Goal: Use online tool/utility: Utilize a website feature to perform a specific function

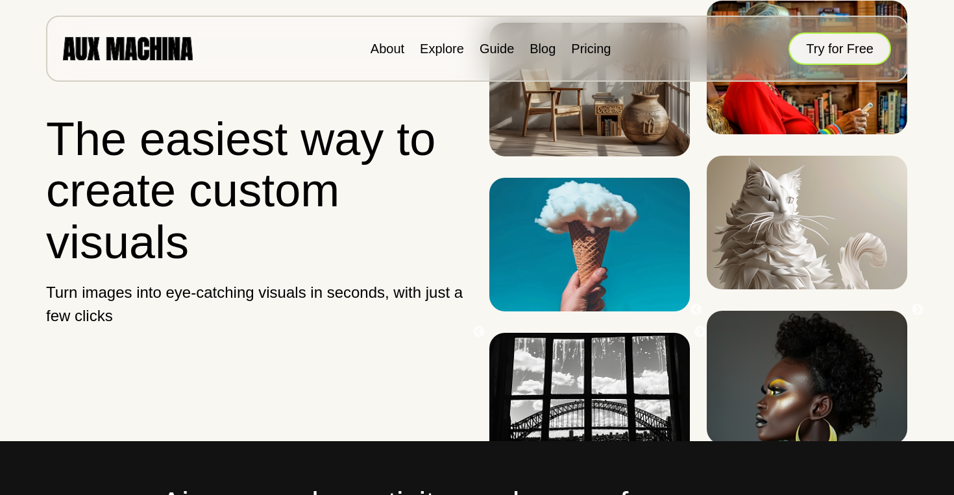
click at [872, 51] on button "Try for Free" at bounding box center [839, 48] width 103 height 32
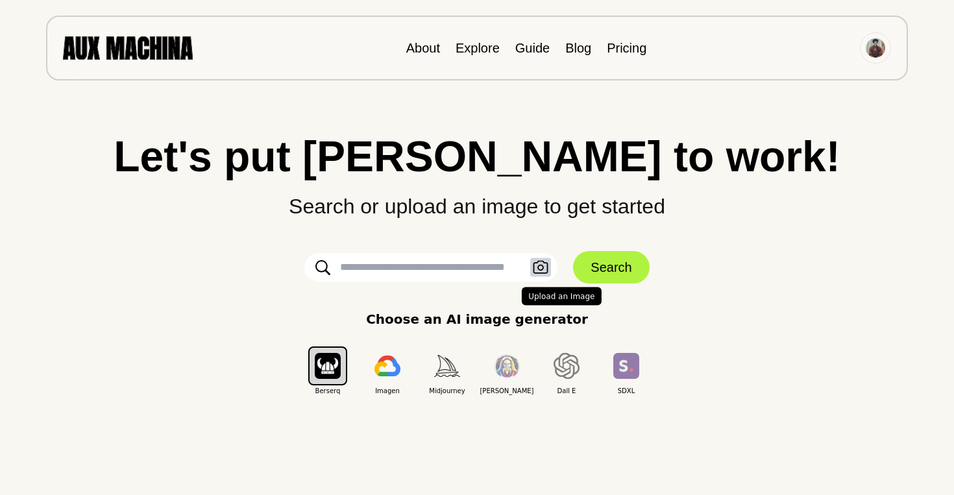
click at [537, 269] on icon "button" at bounding box center [541, 268] width 16 height 14
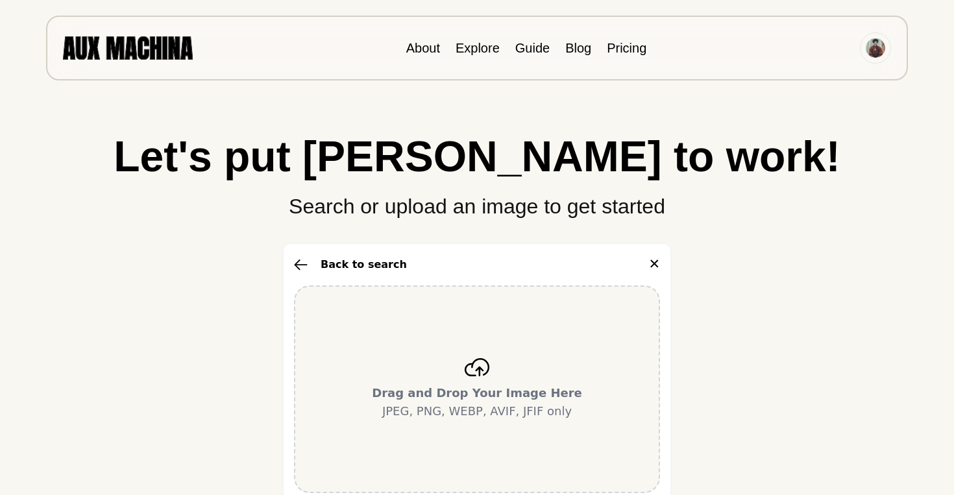
click at [517, 348] on div "Drag and Drop Your Image Here JPEG, PNG, WEBP, AVIF, JFIF only" at bounding box center [477, 389] width 366 height 208
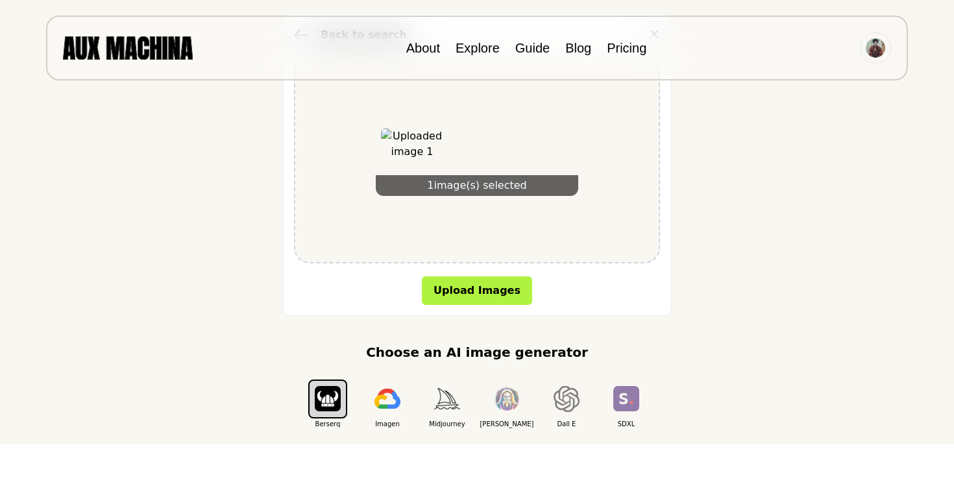
scroll to position [238, 0]
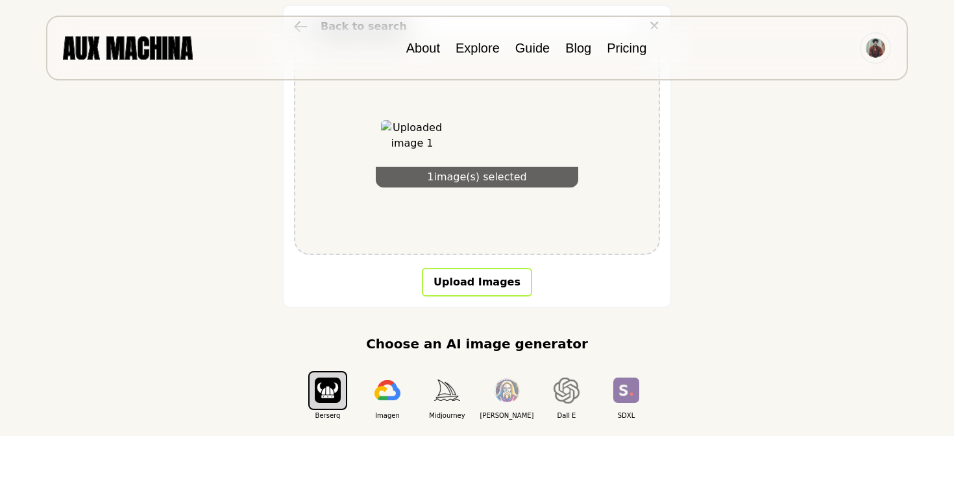
click at [463, 273] on button "Upload Images" at bounding box center [477, 282] width 110 height 29
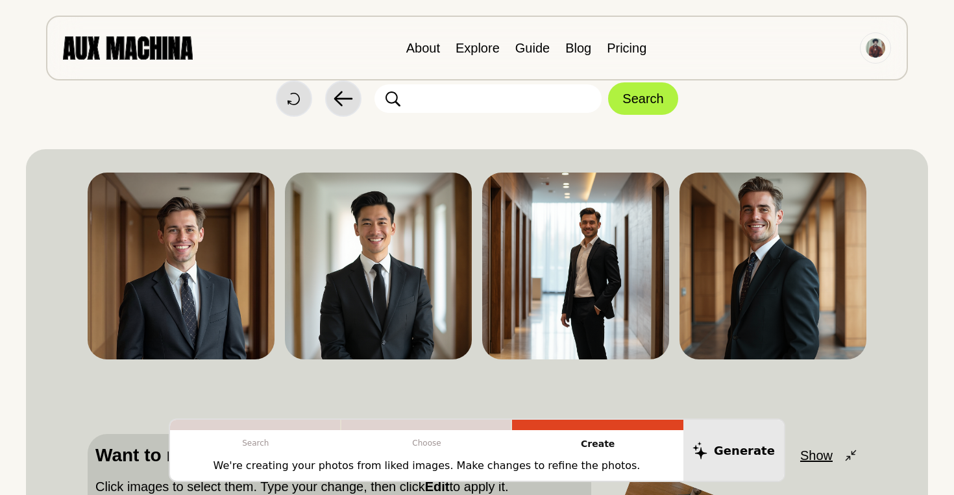
scroll to position [34, 0]
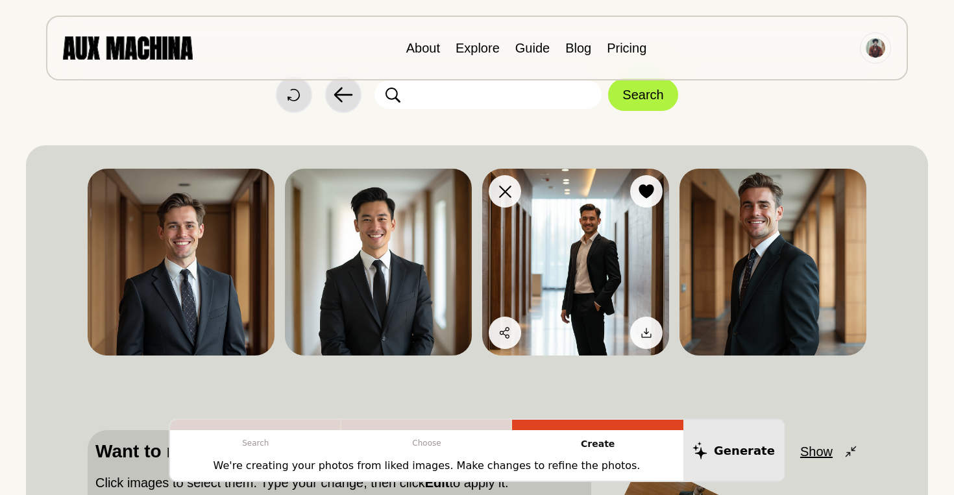
click at [608, 273] on img at bounding box center [575, 262] width 187 height 187
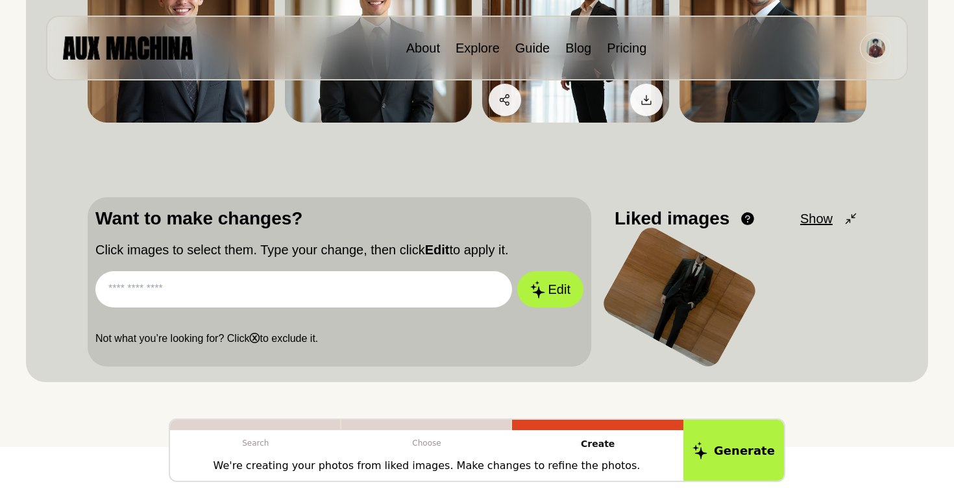
scroll to position [267, 0]
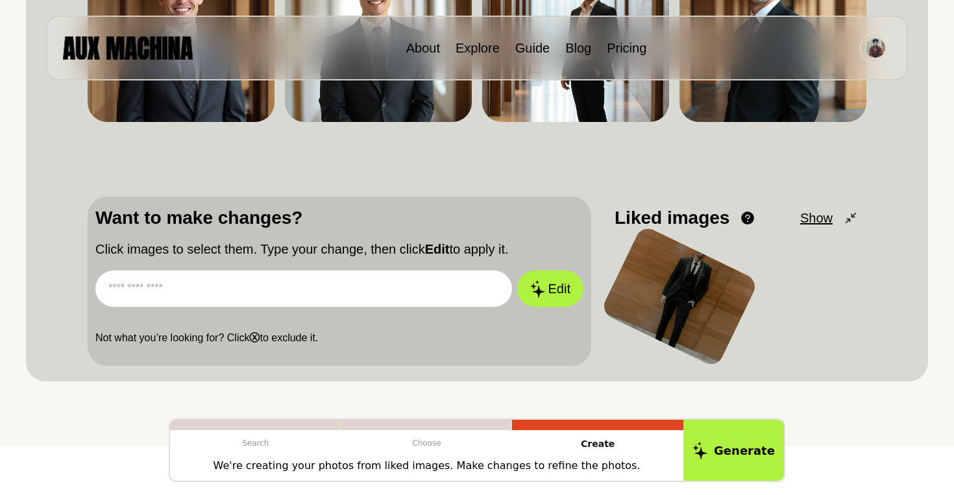
click at [646, 302] on div at bounding box center [679, 296] width 159 height 144
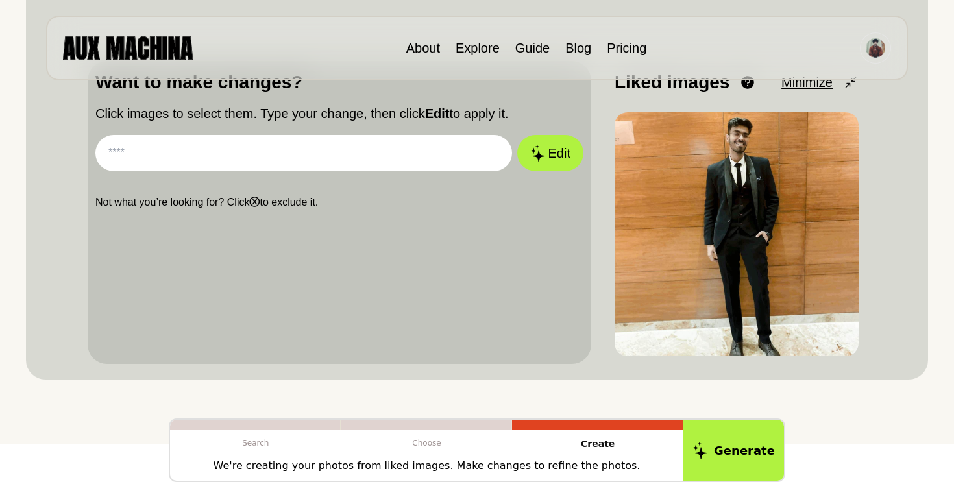
scroll to position [317, 0]
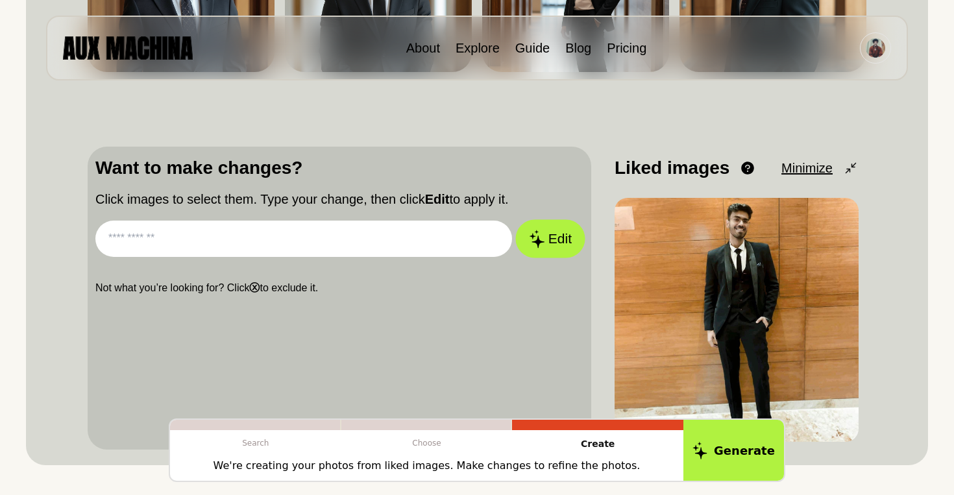
click at [543, 237] on icon at bounding box center [537, 239] width 16 height 18
type input "**********"
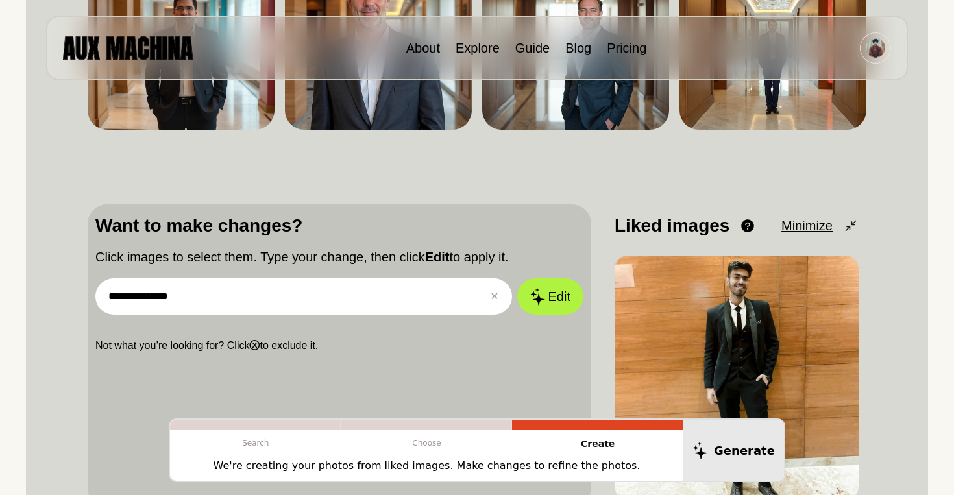
scroll to position [258, 0]
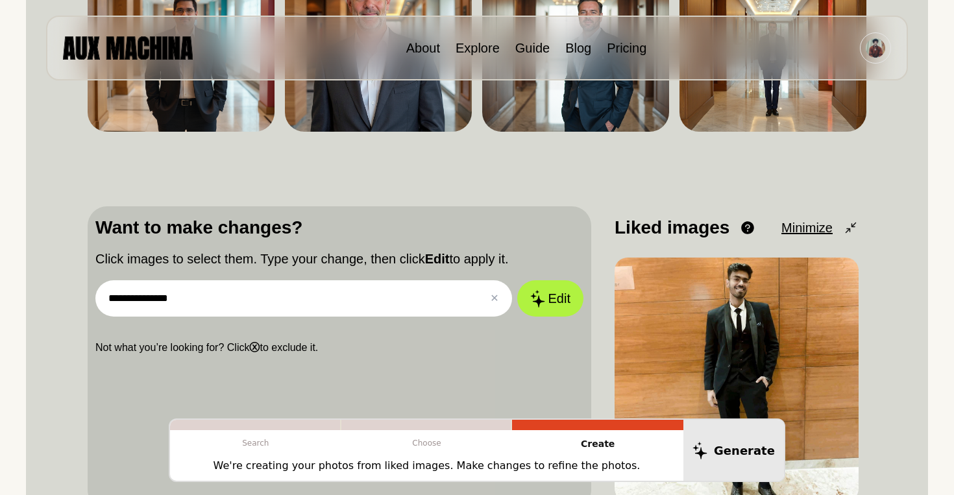
click at [248, 290] on input "**********" at bounding box center [303, 298] width 417 height 36
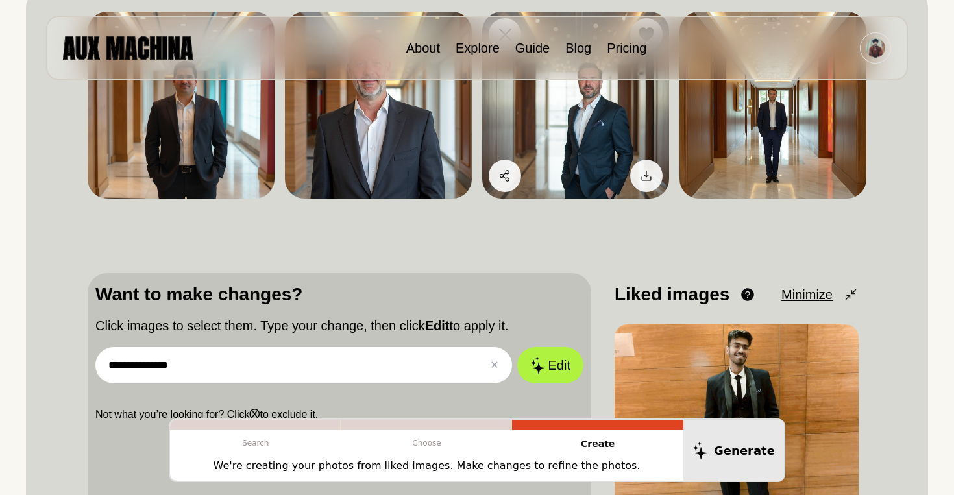
scroll to position [198, 0]
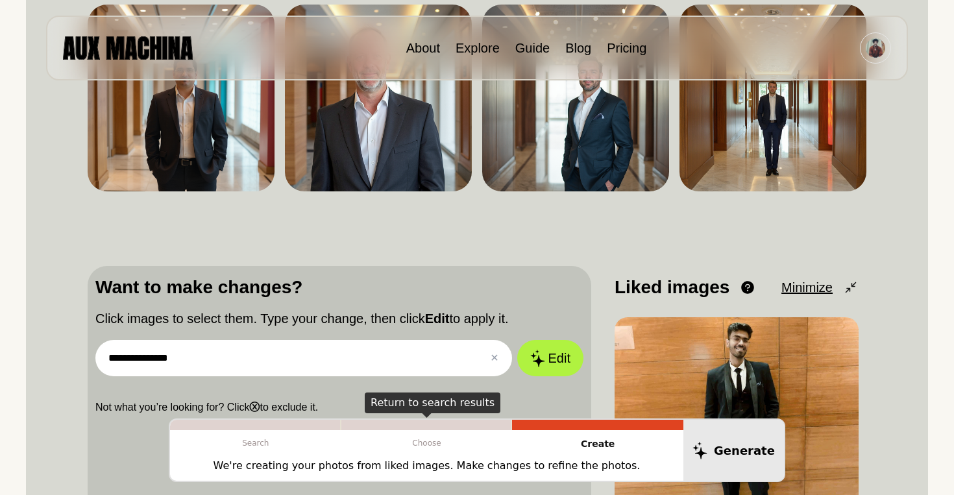
click at [435, 440] on p "Choose" at bounding box center [426, 443] width 171 height 26
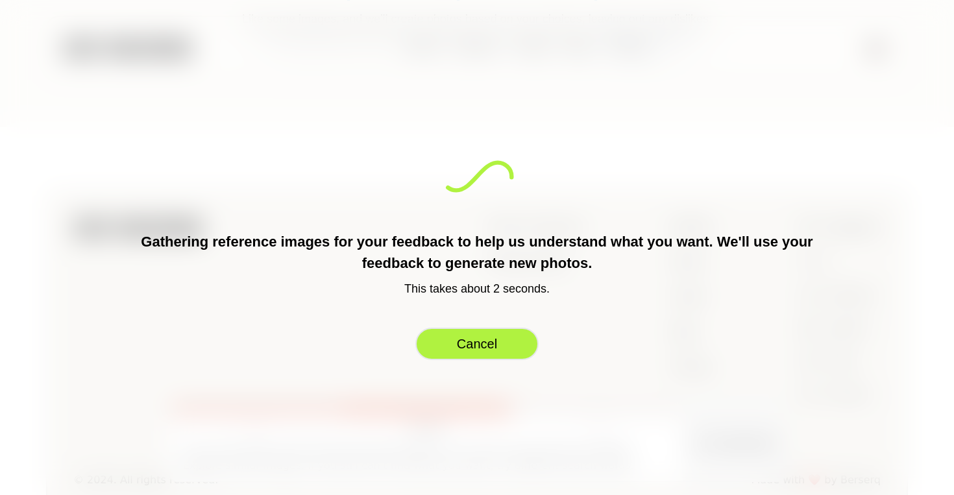
click at [467, 345] on button "Cancel" at bounding box center [476, 344] width 123 height 32
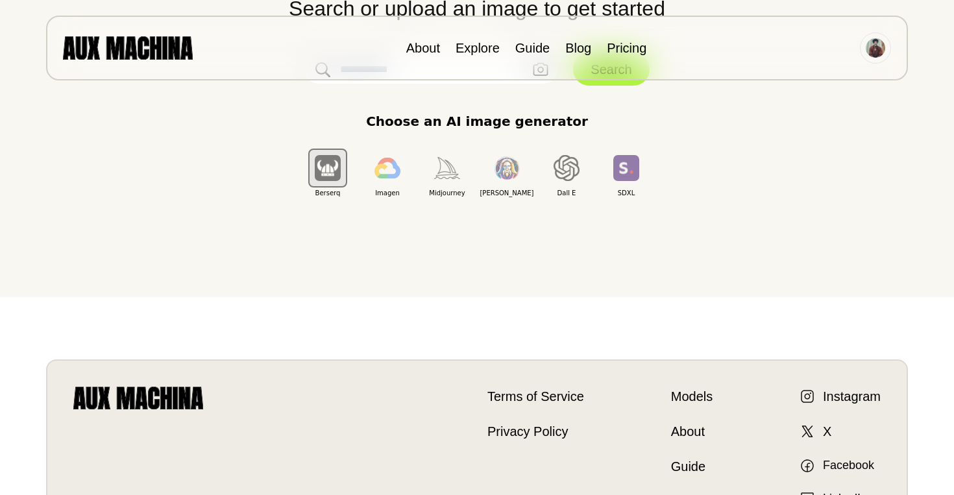
scroll to position [0, 0]
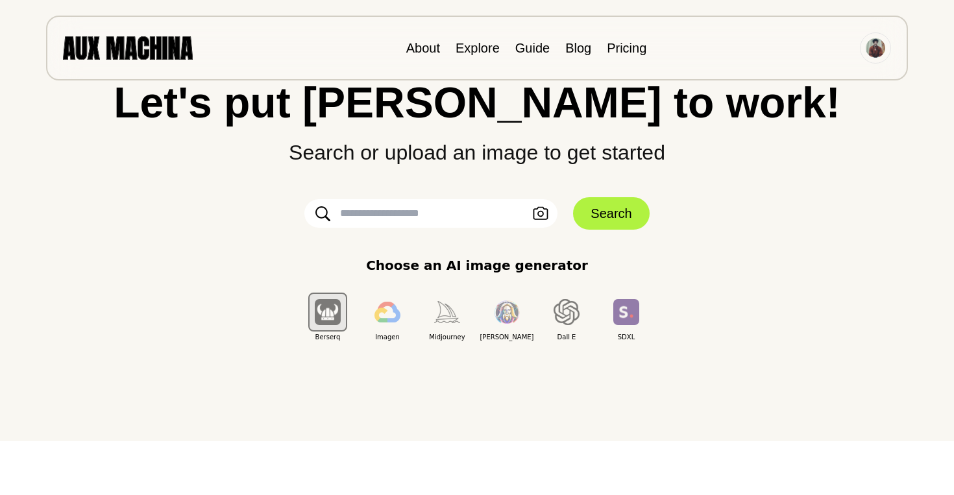
scroll to position [77, 0]
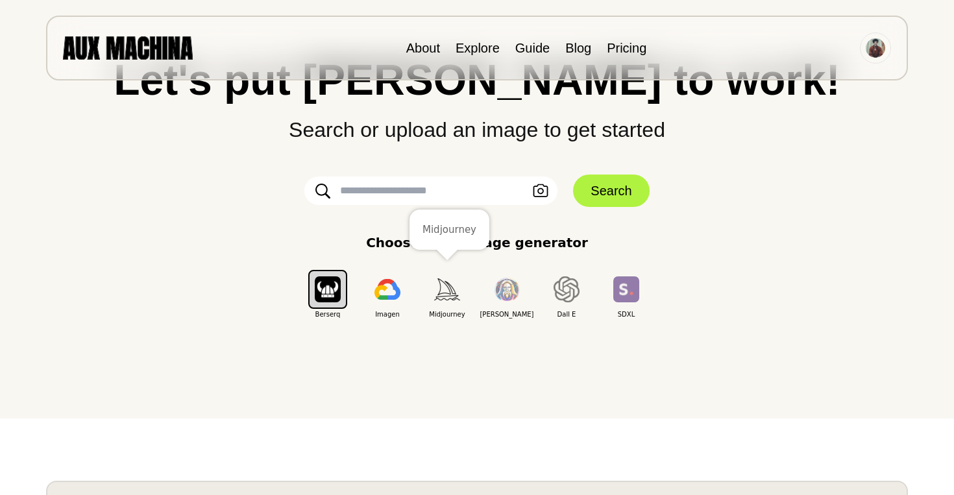
click at [444, 299] on img "button" at bounding box center [447, 288] width 26 height 21
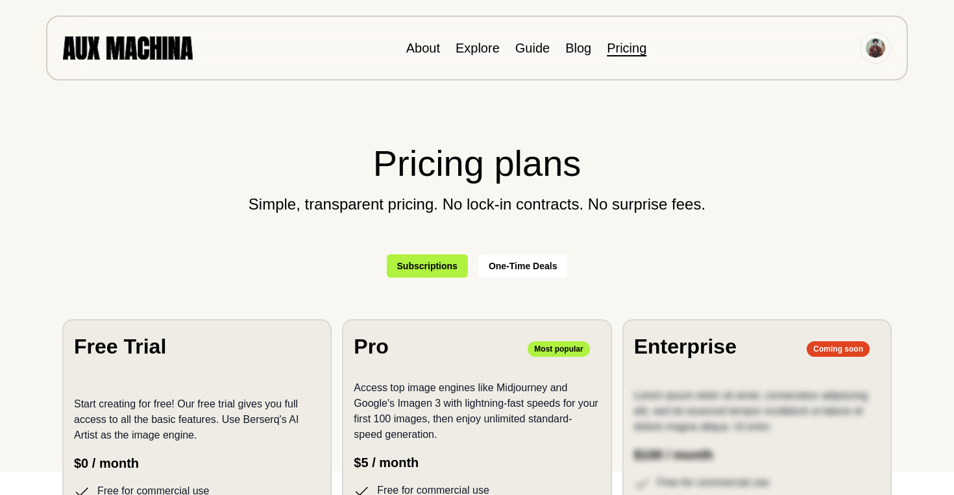
scroll to position [29, 0]
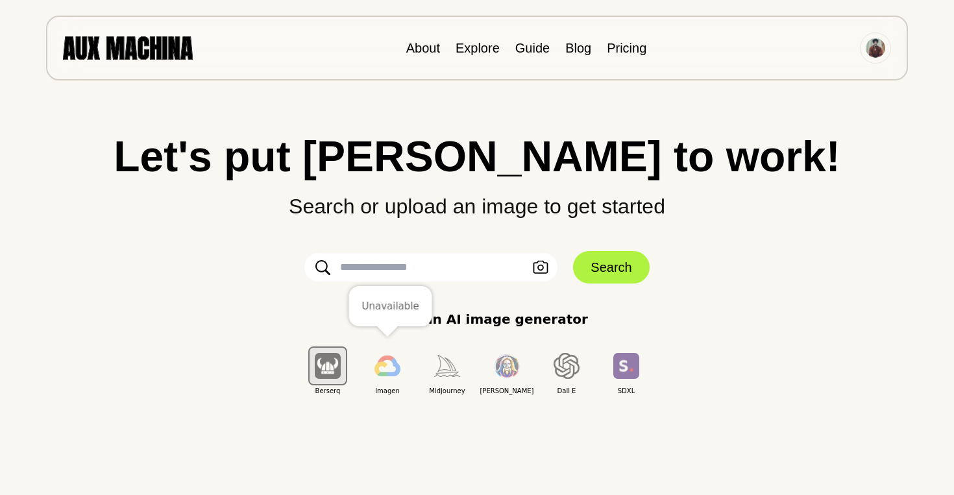
click at [389, 376] on img "button" at bounding box center [387, 366] width 26 height 21
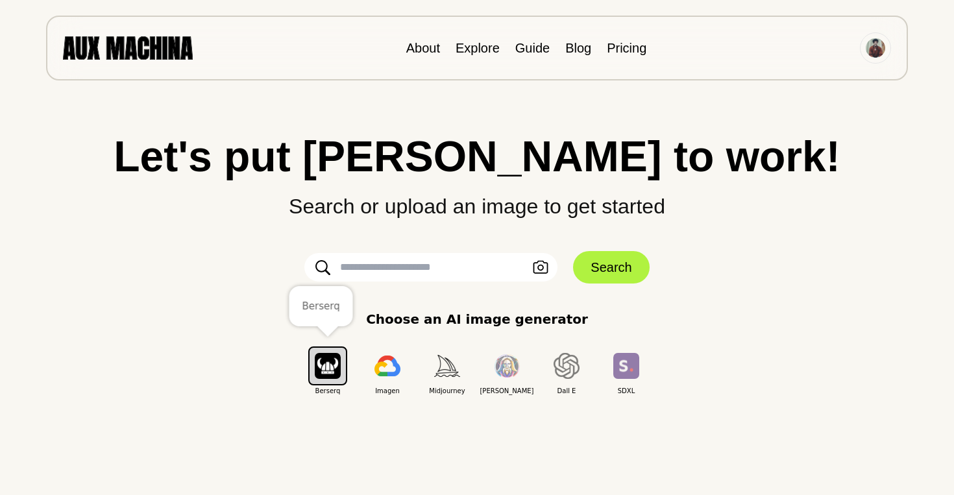
click at [343, 369] on button "button" at bounding box center [327, 365] width 39 height 39
click at [459, 248] on div "Let's put Ai to work! Search or upload an image to get started Upload an Image …" at bounding box center [477, 265] width 902 height 261
click at [457, 262] on input "text" at bounding box center [430, 267] width 253 height 29
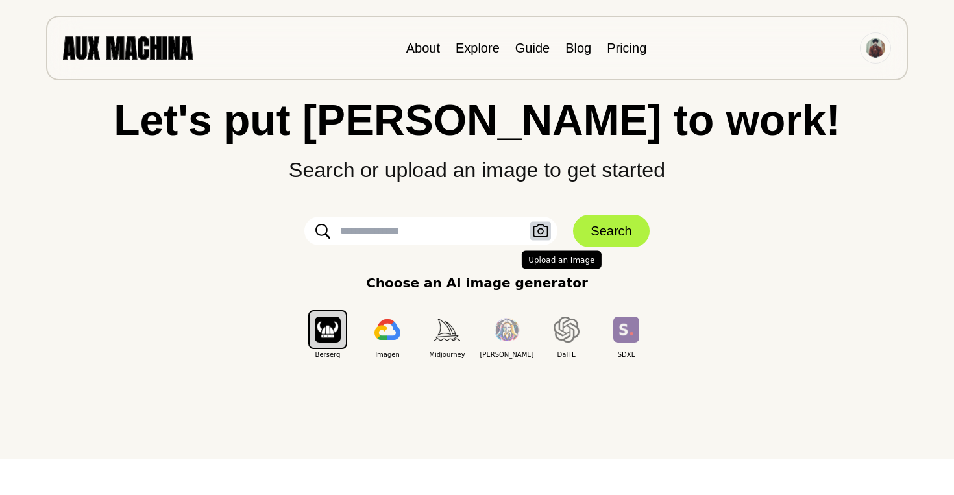
click at [542, 232] on icon "button" at bounding box center [540, 230] width 15 height 13
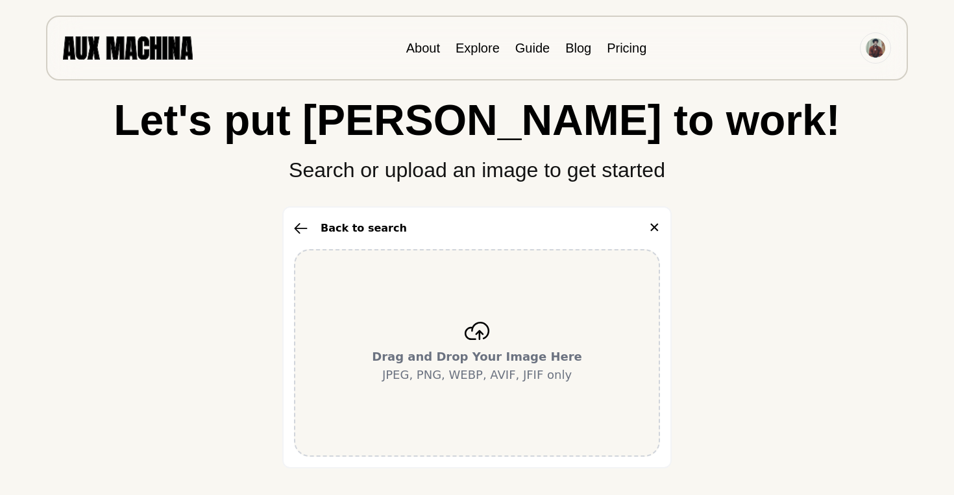
click at [480, 367] on p "Drag and Drop Your Image Here JPEG, PNG, WEBP, AVIF, JFIF only" at bounding box center [477, 366] width 210 height 36
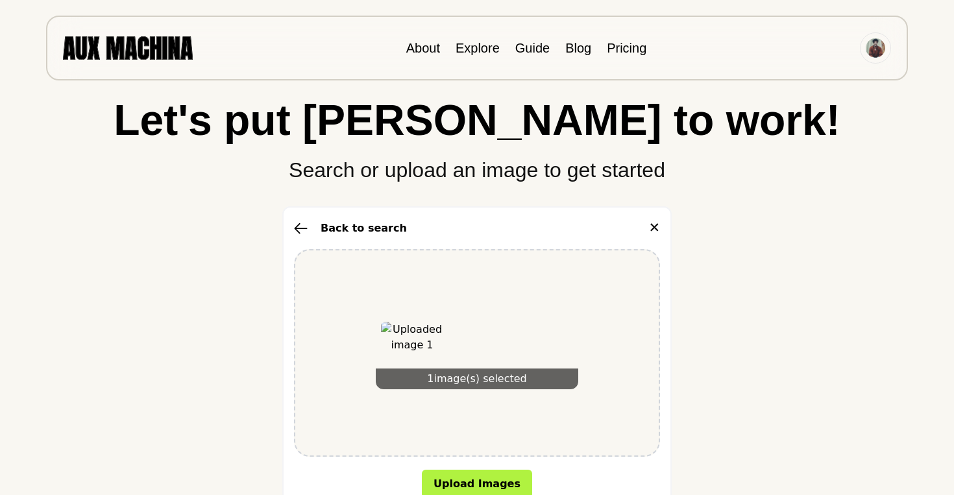
scroll to position [191, 0]
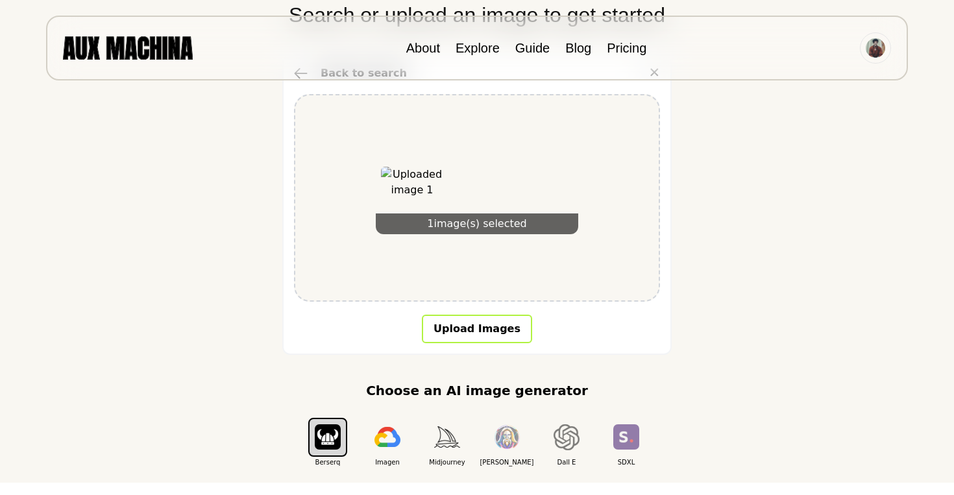
click at [479, 319] on button "Upload Images" at bounding box center [477, 329] width 110 height 29
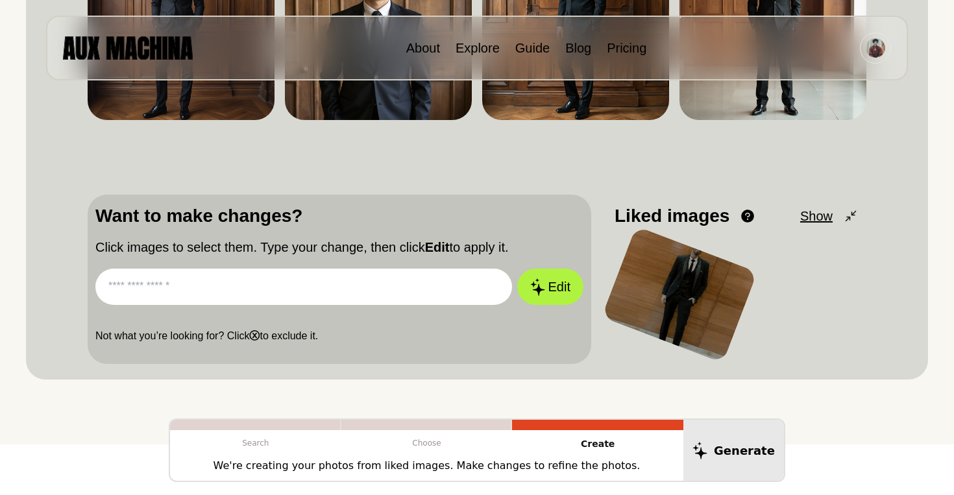
scroll to position [270, 0]
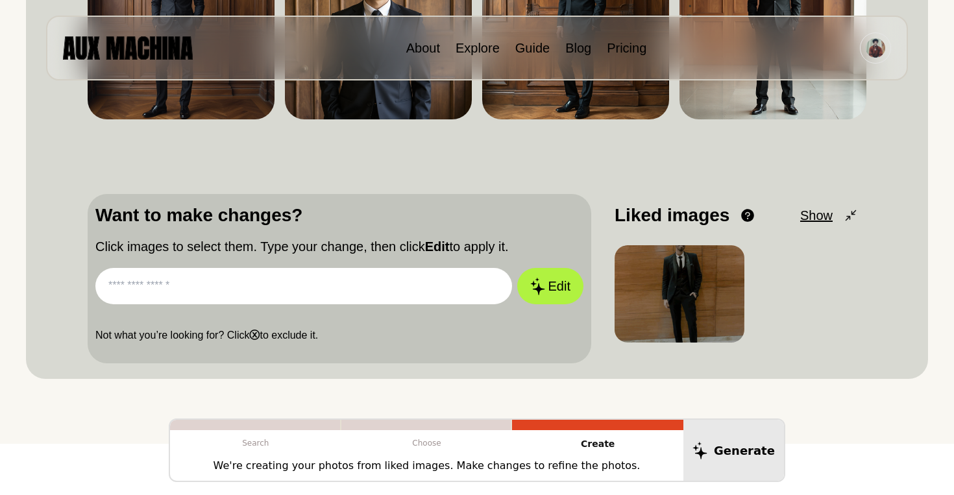
click at [707, 274] on div at bounding box center [679, 293] width 130 height 97
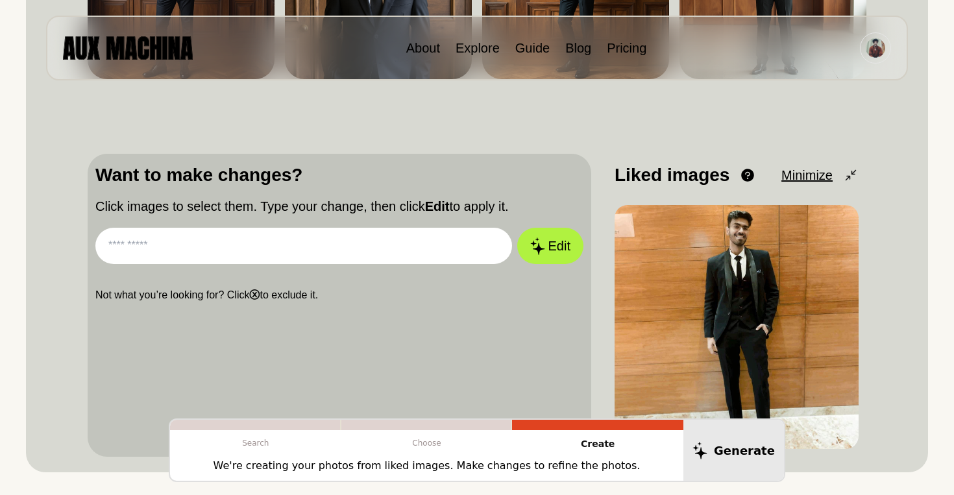
scroll to position [321, 0]
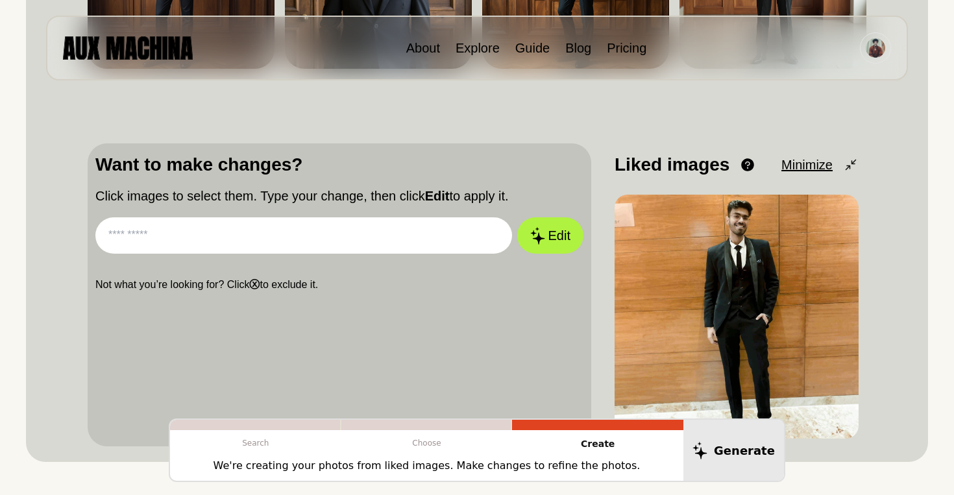
click at [393, 233] on input "text" at bounding box center [303, 235] width 417 height 36
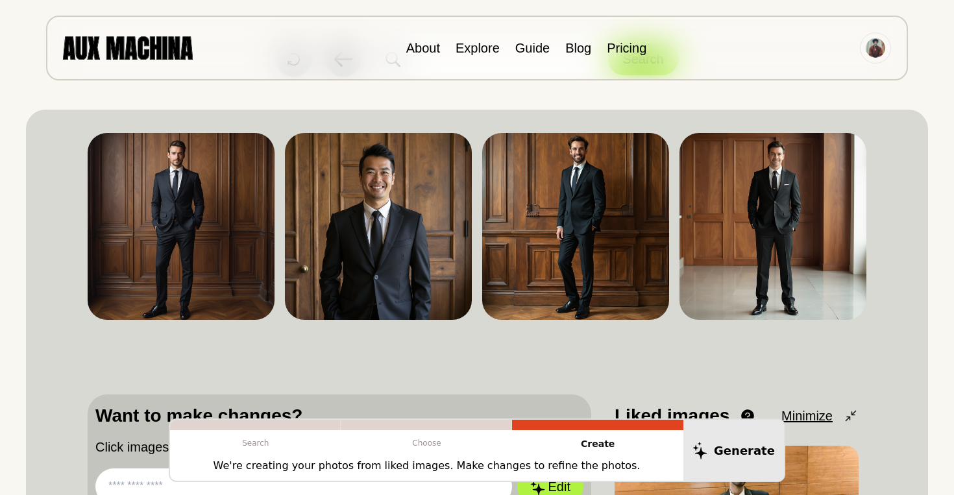
scroll to position [67, 0]
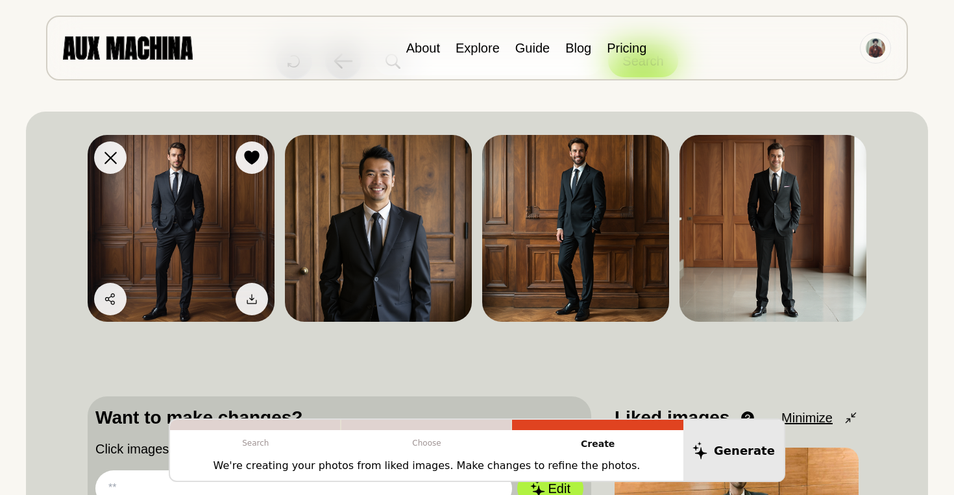
click at [184, 219] on img at bounding box center [181, 228] width 187 height 187
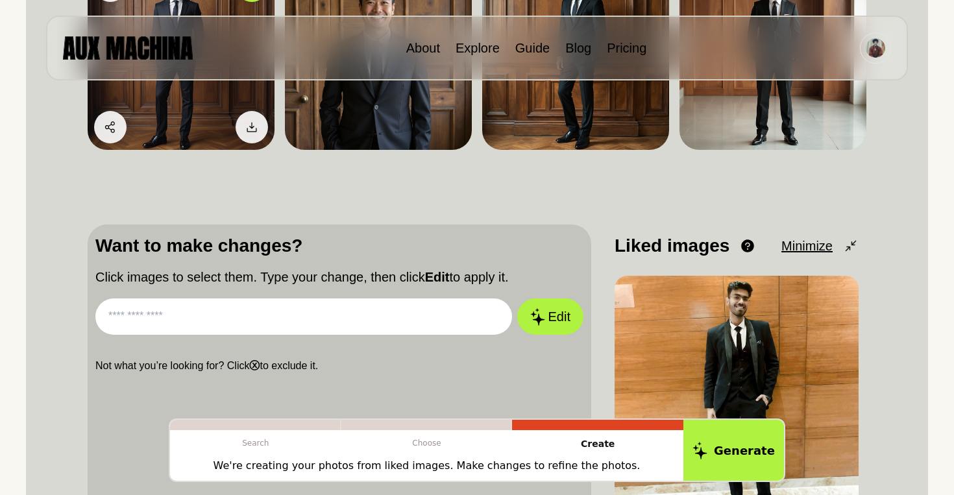
scroll to position [256, 0]
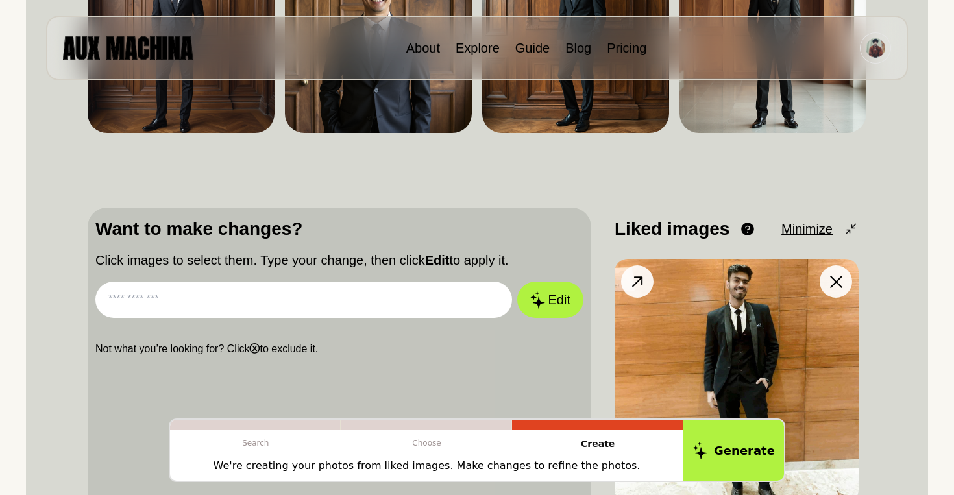
click at [813, 358] on img at bounding box center [736, 381] width 244 height 244
click at [729, 326] on img at bounding box center [736, 381] width 244 height 244
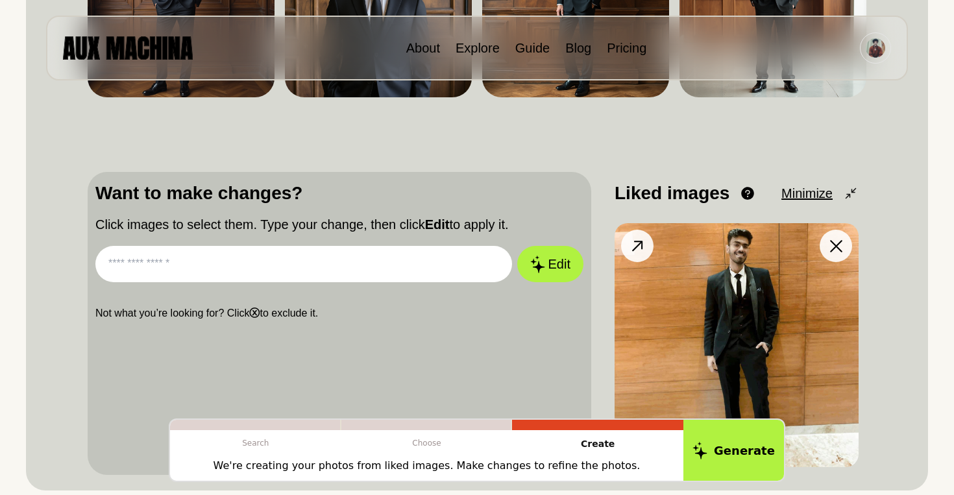
click at [745, 330] on img at bounding box center [736, 345] width 244 height 244
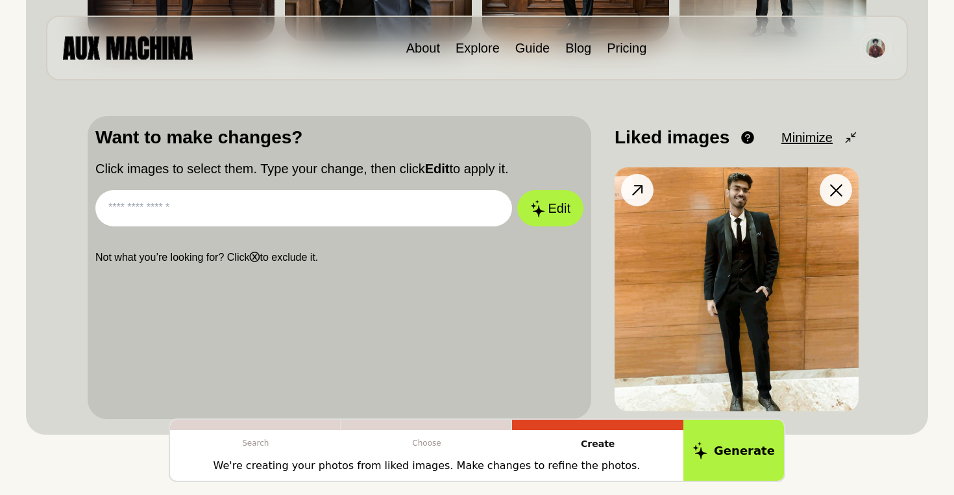
scroll to position [348, 0]
click at [391, 211] on input "text" at bounding box center [303, 207] width 417 height 36
click at [373, 280] on div "Want to make changes? Click images to select them. Type your change, then click…" at bounding box center [339, 266] width 503 height 303
click at [734, 247] on img at bounding box center [736, 289] width 244 height 244
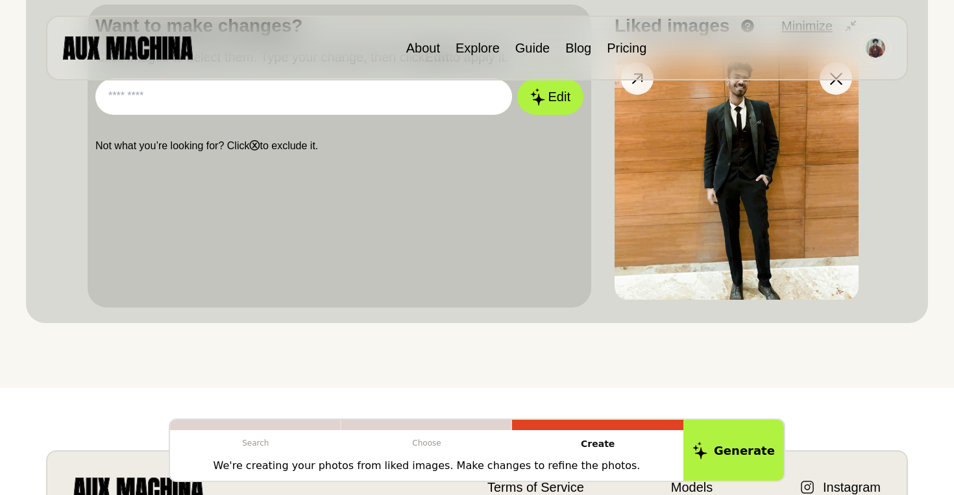
scroll to position [461, 0]
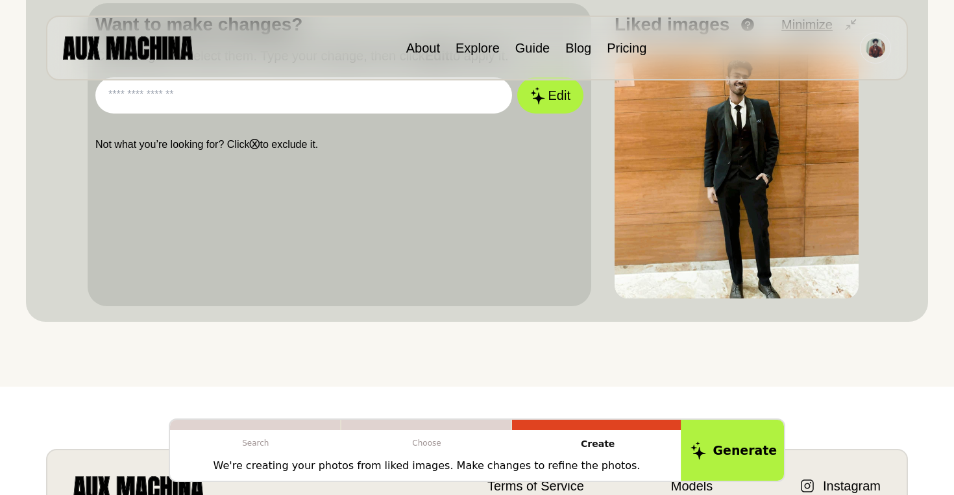
click at [731, 450] on button "Generate" at bounding box center [734, 450] width 106 height 64
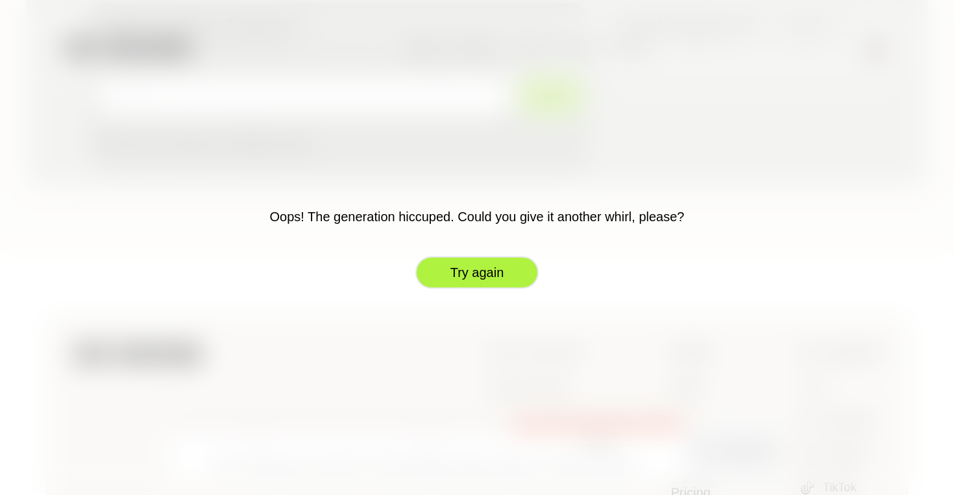
click at [483, 277] on button "Try again" at bounding box center [476, 272] width 123 height 32
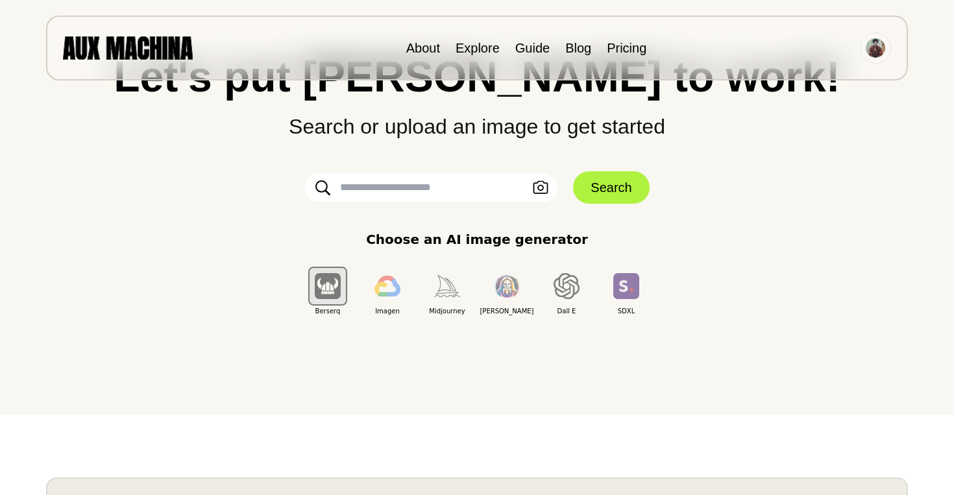
scroll to position [0, 0]
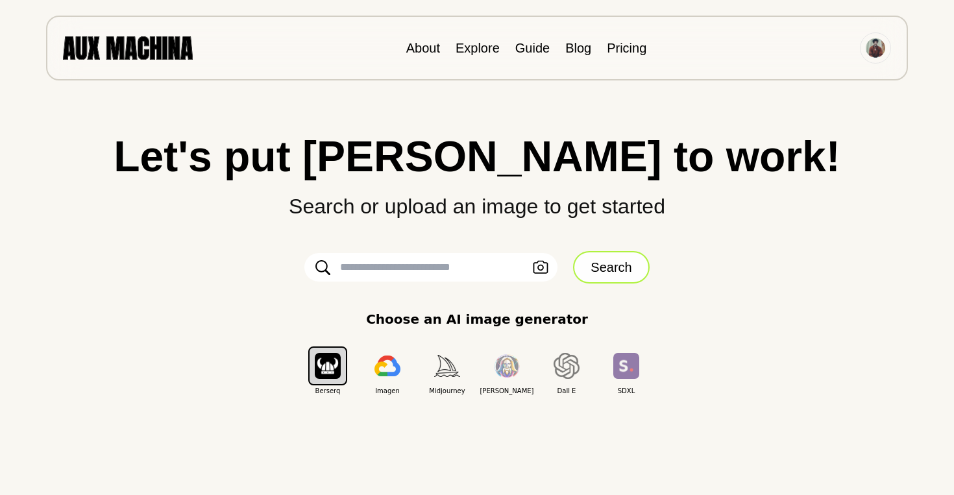
click at [614, 270] on button "Search" at bounding box center [611, 267] width 76 height 32
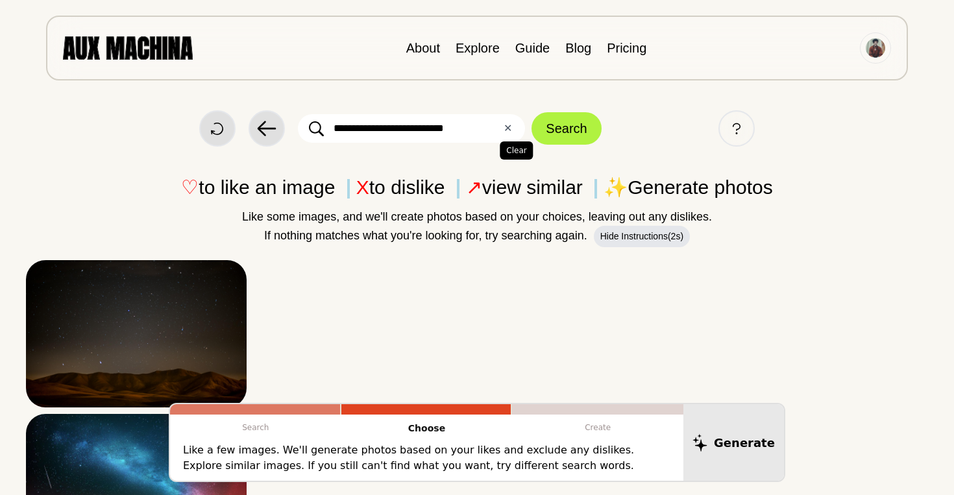
click at [508, 130] on button "✕ Clear" at bounding box center [507, 129] width 8 height 16
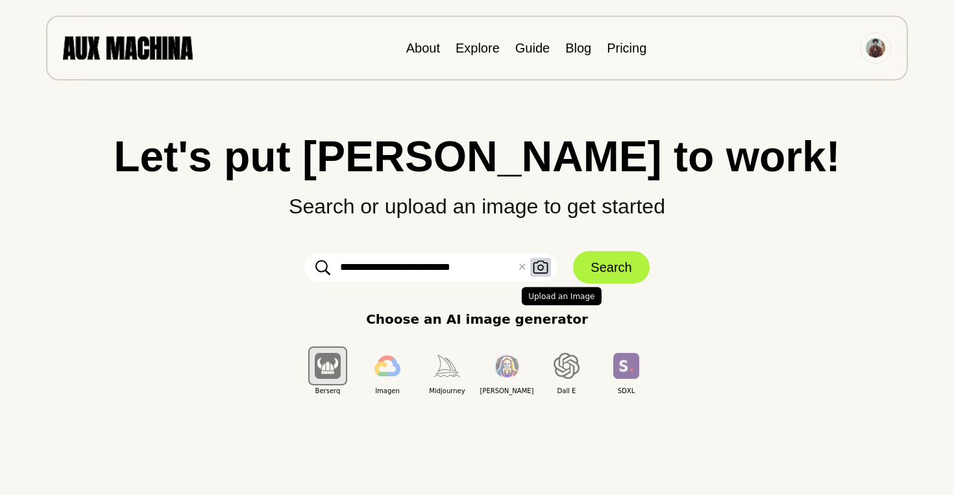
click at [544, 269] on icon "button" at bounding box center [541, 268] width 16 height 14
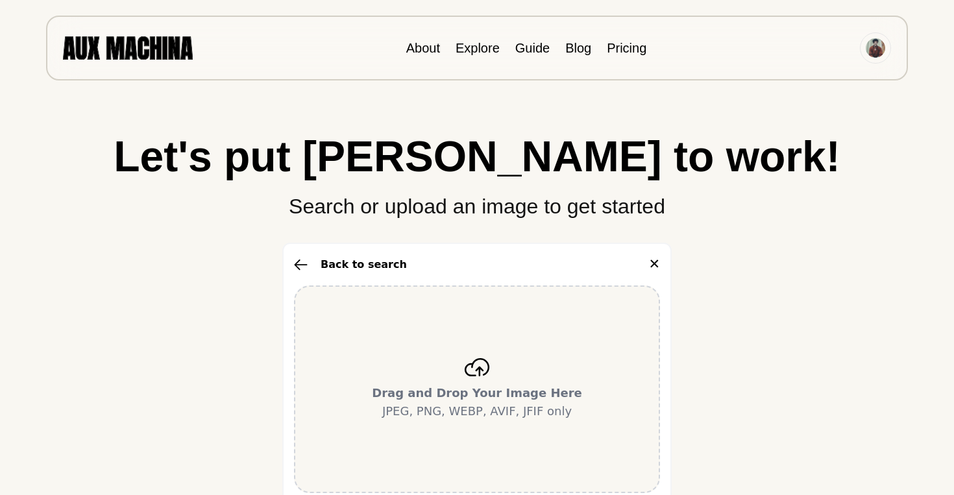
click at [486, 378] on div "Drag and Drop Your Image Here JPEG, PNG, WEBP, AVIF, JFIF only" at bounding box center [477, 389] width 366 height 208
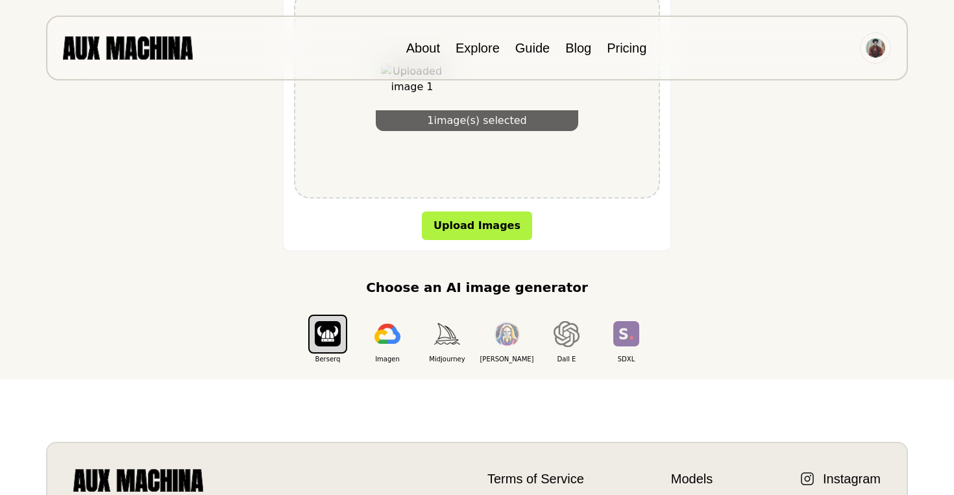
scroll to position [398, 0]
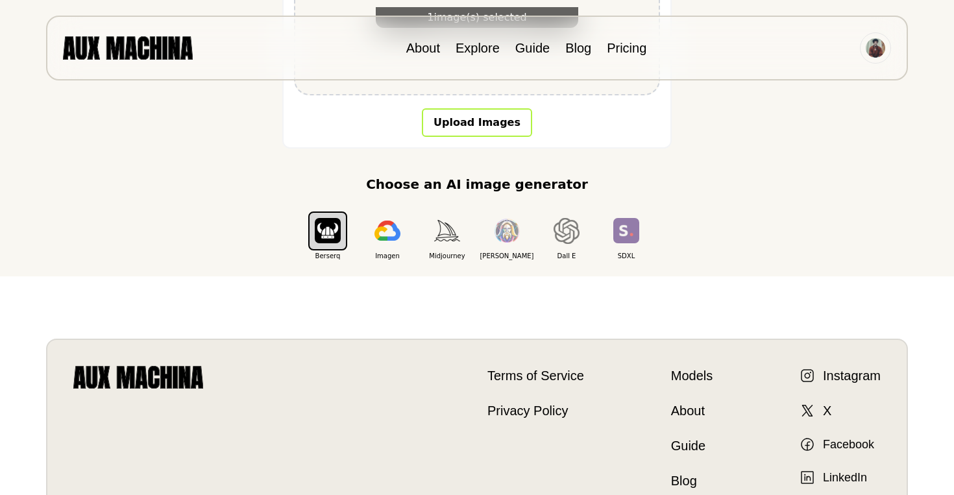
click at [487, 124] on button "Upload Images" at bounding box center [477, 122] width 110 height 29
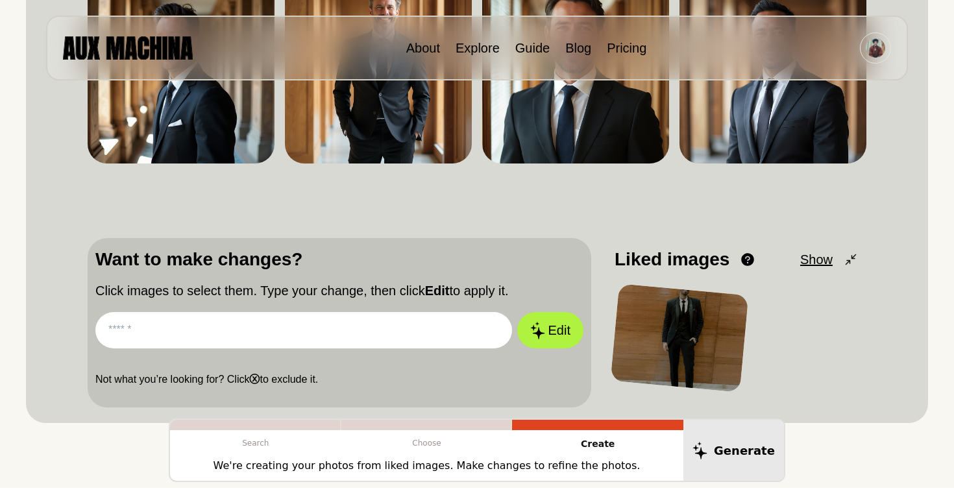
scroll to position [236, 0]
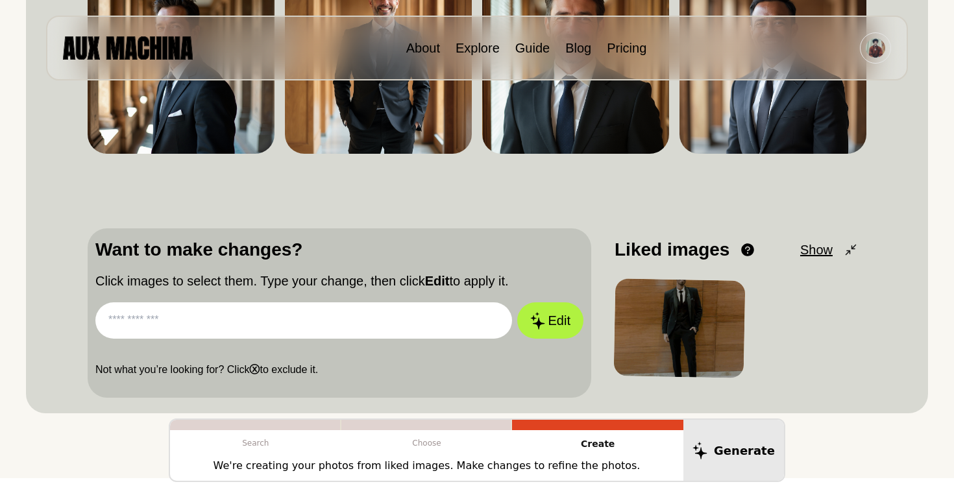
click at [698, 337] on div at bounding box center [680, 328] width 132 height 100
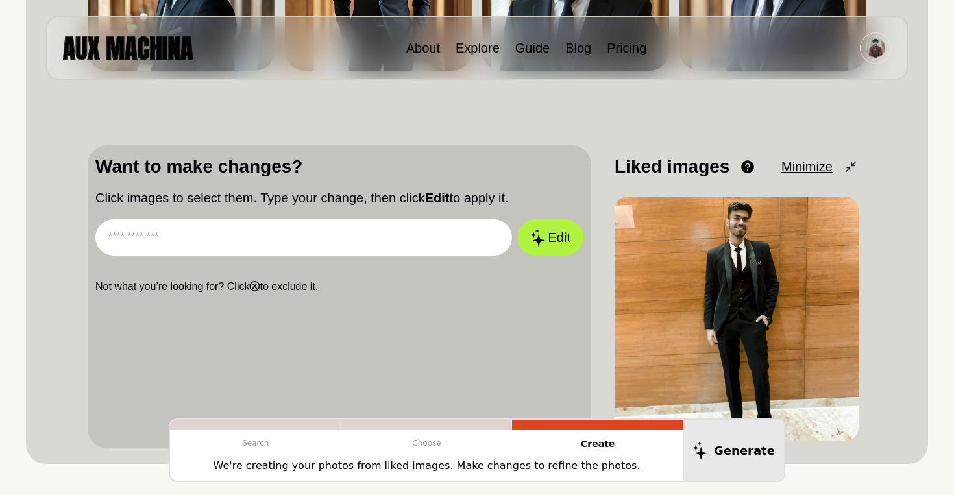
scroll to position [321, 0]
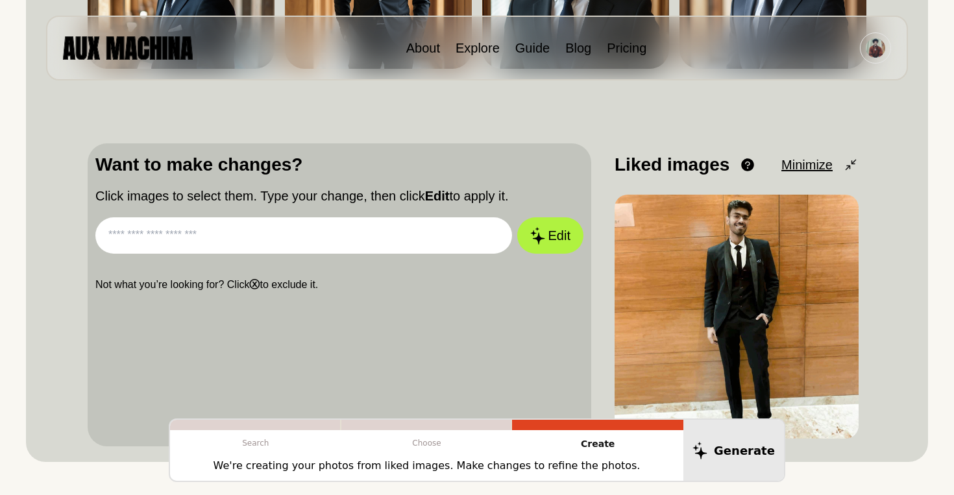
click at [342, 239] on input "text" at bounding box center [303, 235] width 417 height 36
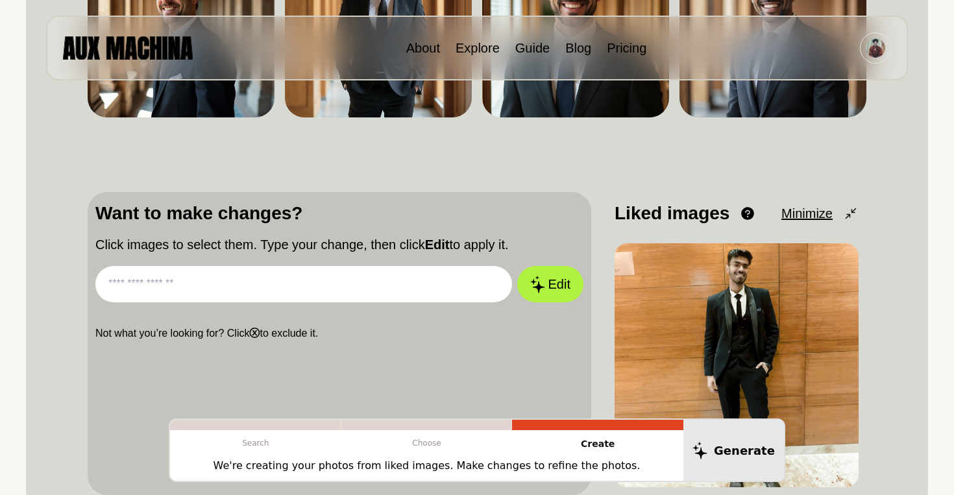
scroll to position [315, 0]
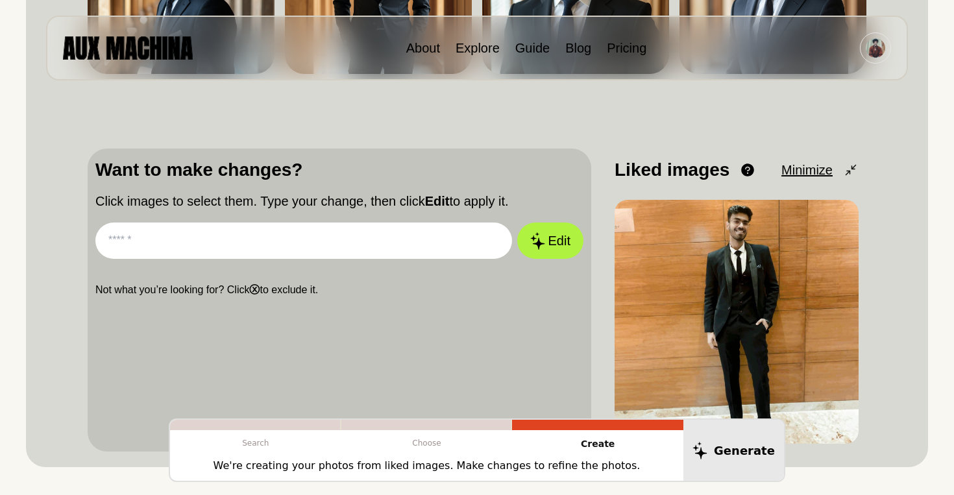
click at [342, 239] on input "text" at bounding box center [303, 241] width 417 height 36
type input "**********"
click at [549, 241] on button "Edit" at bounding box center [550, 241] width 70 height 38
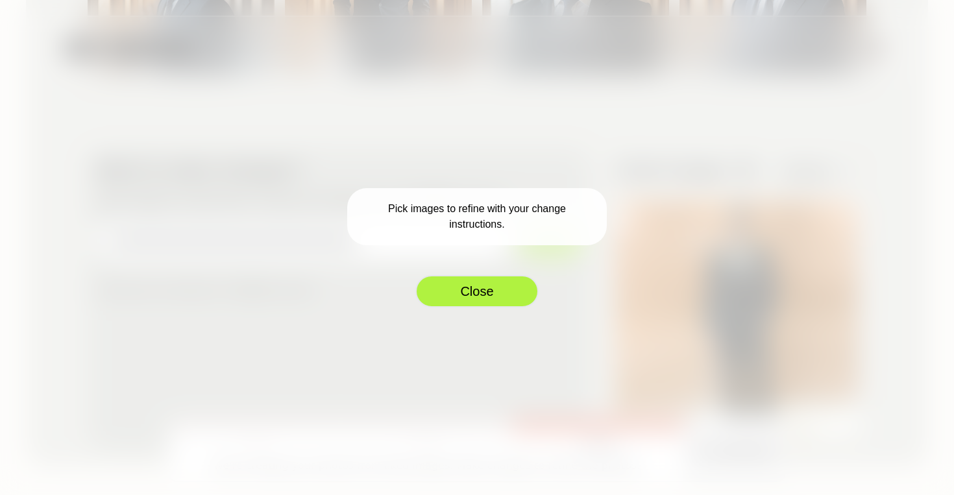
click at [482, 285] on button "Close" at bounding box center [476, 291] width 123 height 32
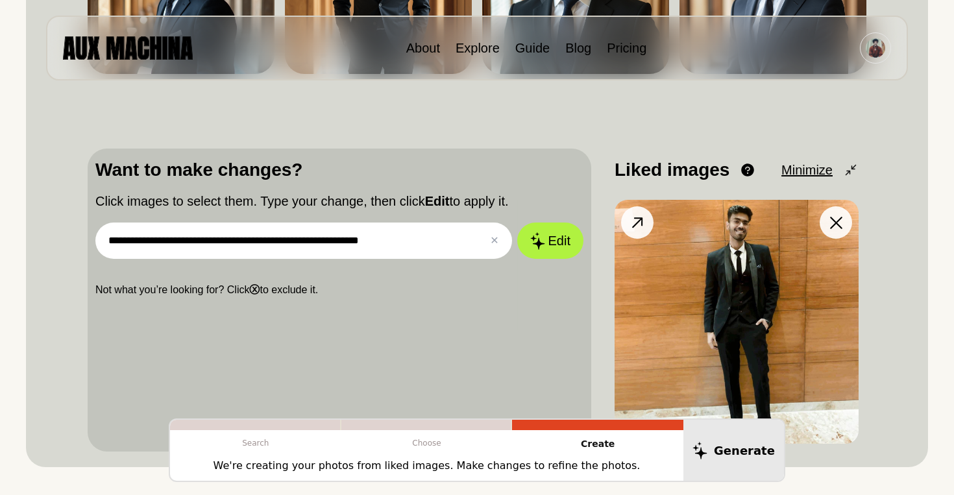
click at [725, 315] on img at bounding box center [736, 322] width 244 height 244
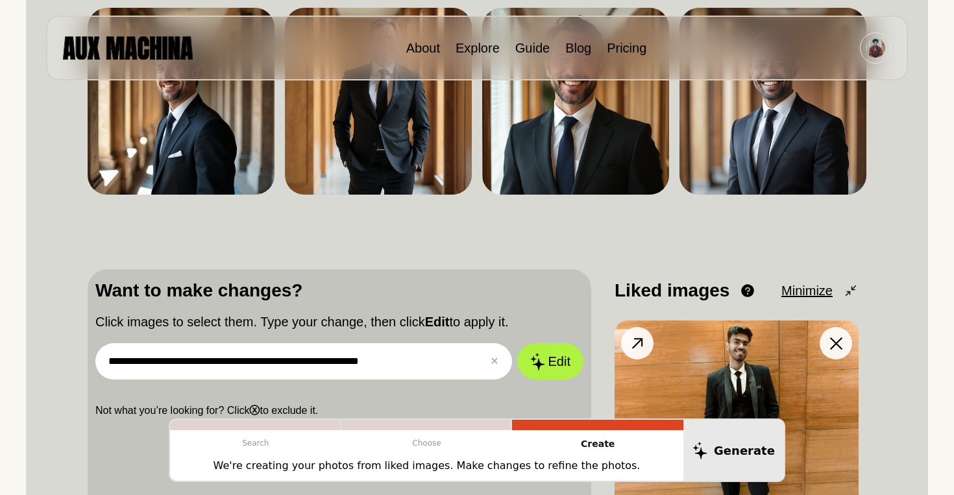
scroll to position [0, 0]
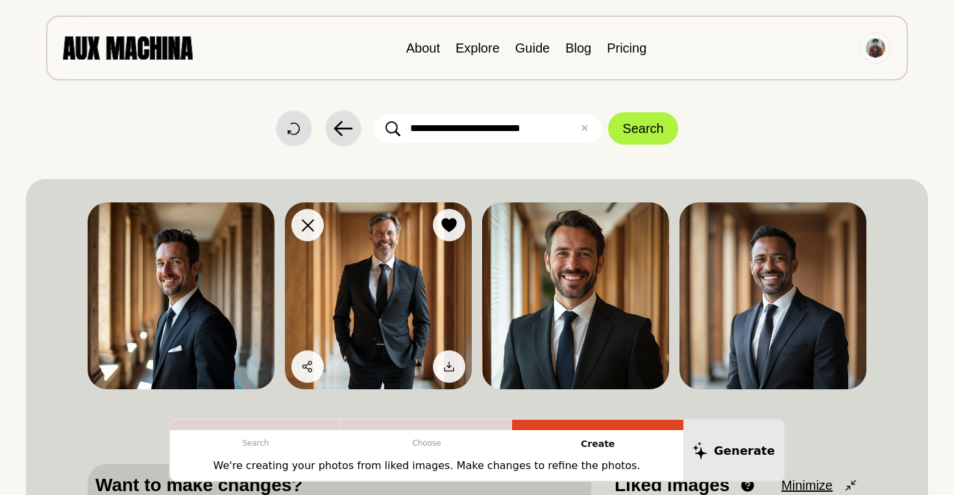
click at [373, 266] on img at bounding box center [378, 295] width 187 height 187
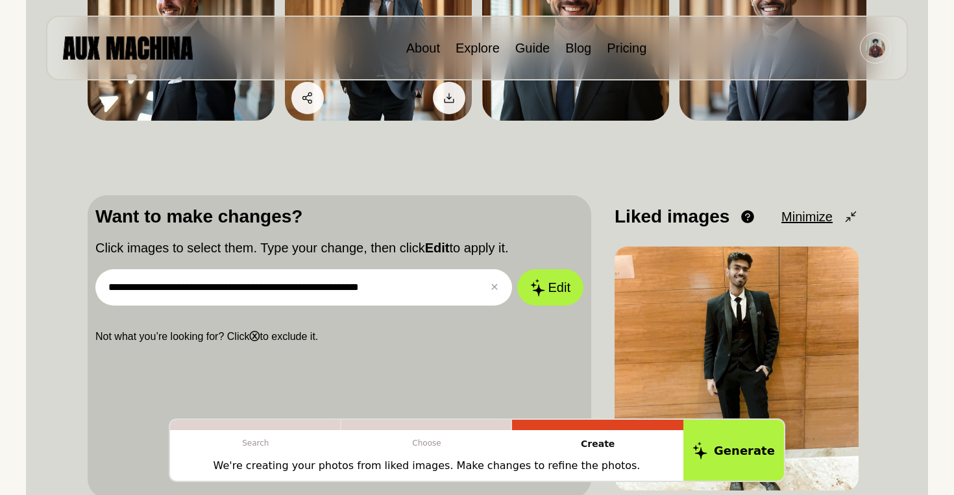
scroll to position [280, 0]
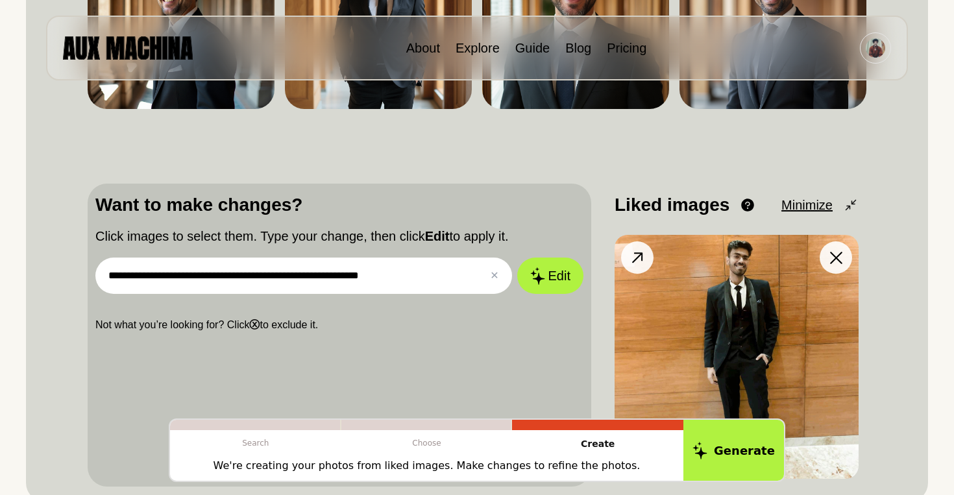
click at [730, 364] on img at bounding box center [736, 357] width 244 height 244
click at [715, 302] on img at bounding box center [736, 357] width 244 height 244
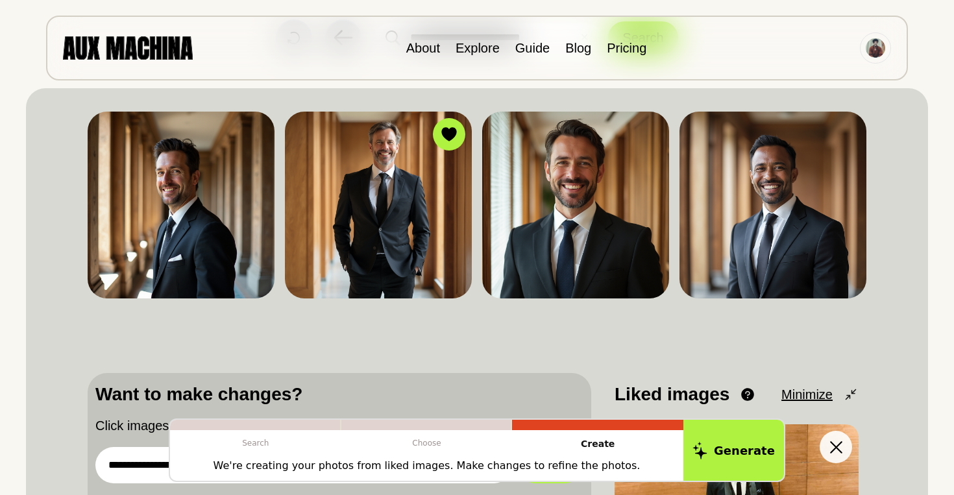
scroll to position [84, 0]
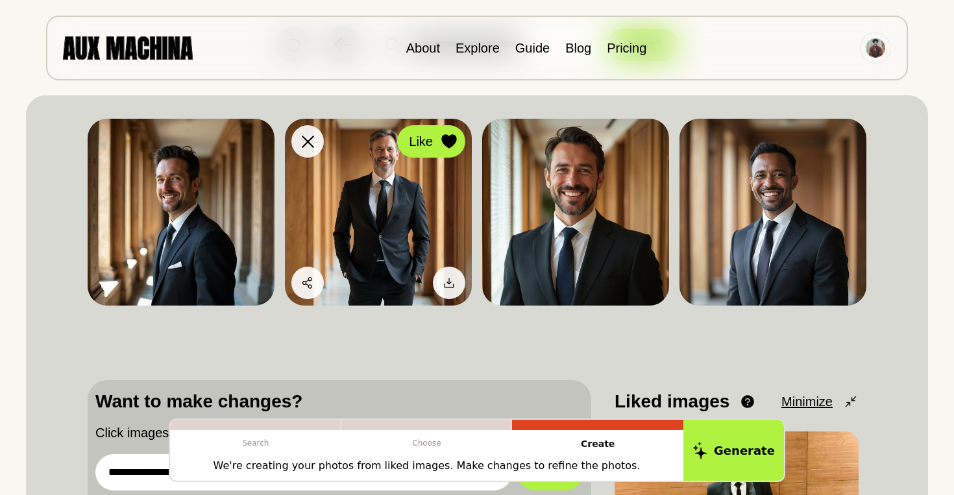
click at [443, 138] on icon at bounding box center [448, 141] width 15 height 14
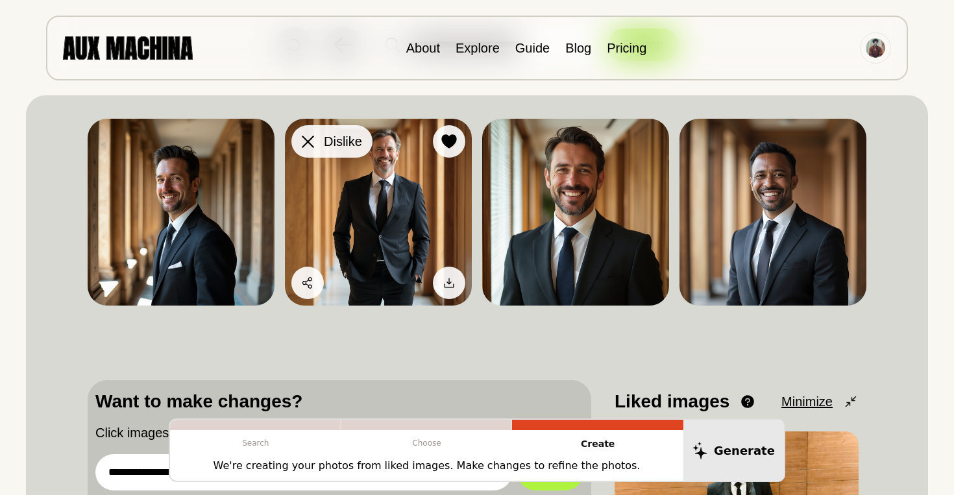
click at [312, 138] on icon at bounding box center [308, 142] width 12 height 12
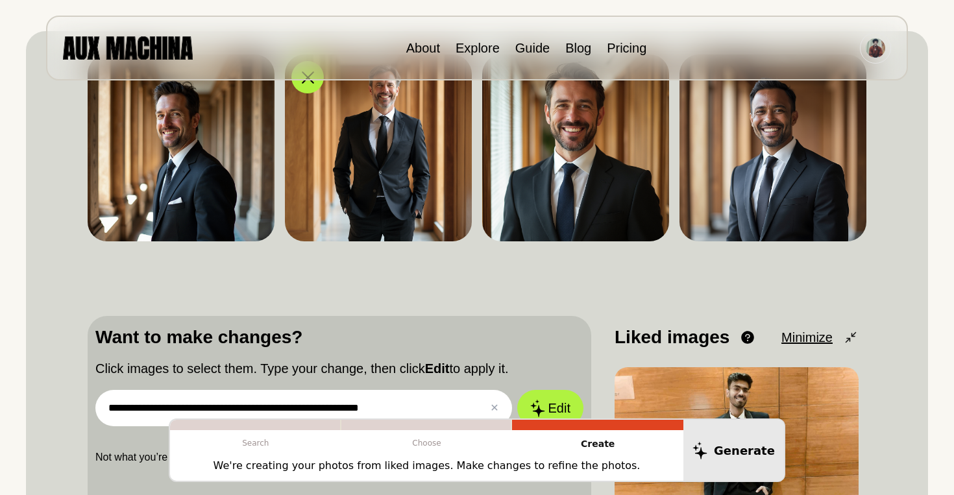
scroll to position [178, 0]
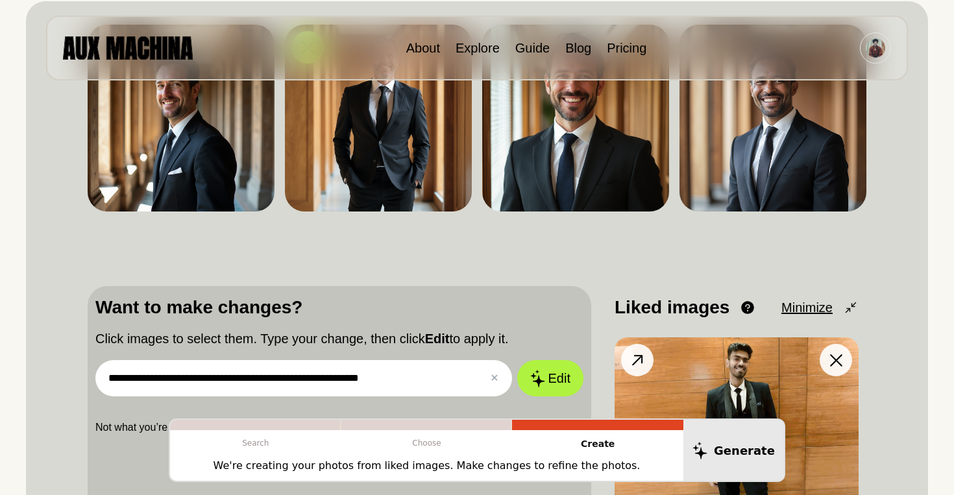
click at [733, 390] on img at bounding box center [736, 459] width 244 height 244
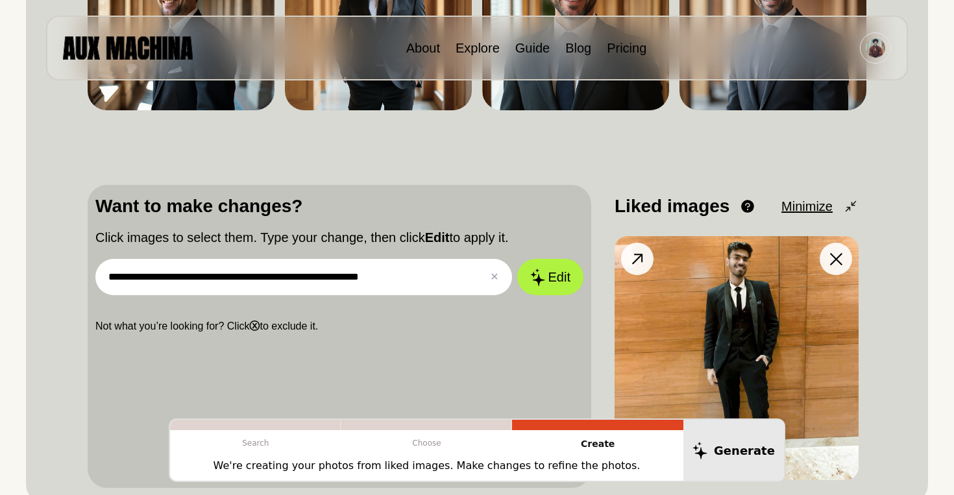
click at [779, 328] on img at bounding box center [736, 358] width 244 height 244
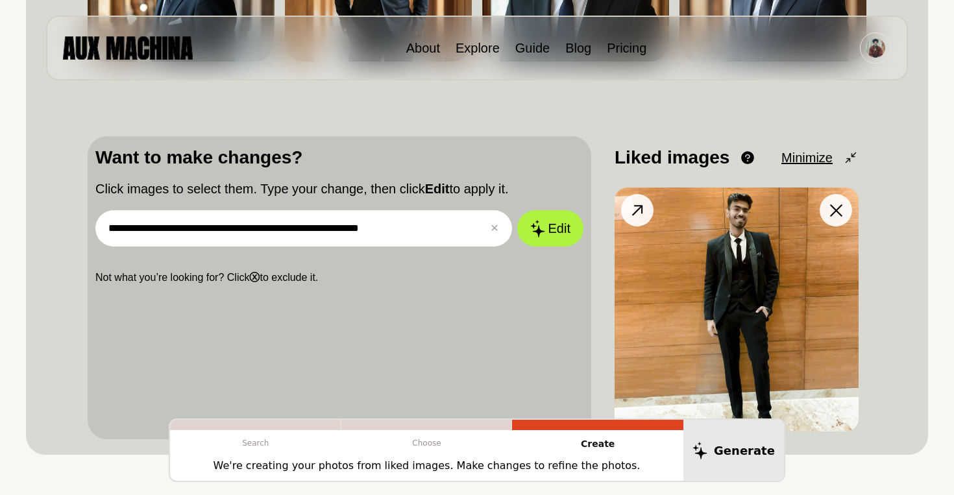
scroll to position [342, 0]
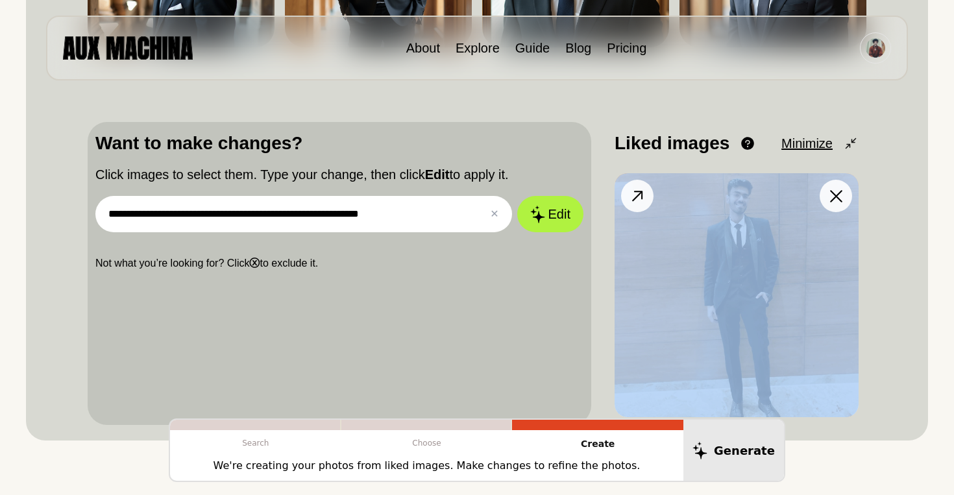
drag, startPoint x: 779, startPoint y: 322, endPoint x: 718, endPoint y: 302, distance: 64.2
click at [718, 302] on img at bounding box center [736, 295] width 244 height 244
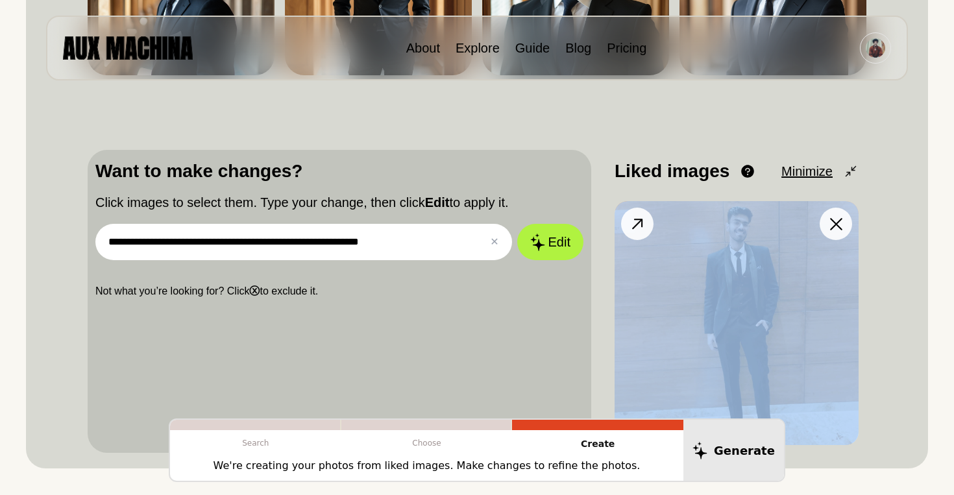
click at [718, 302] on img at bounding box center [736, 323] width 244 height 244
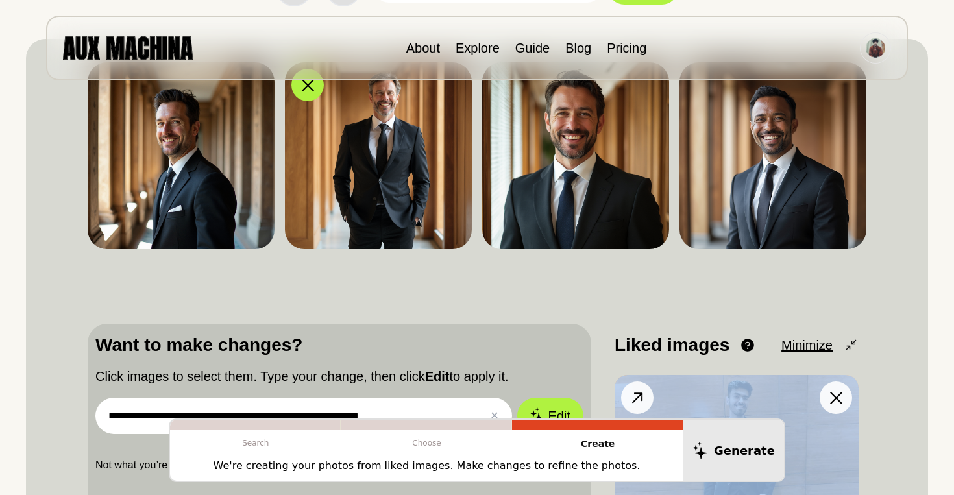
scroll to position [28, 0]
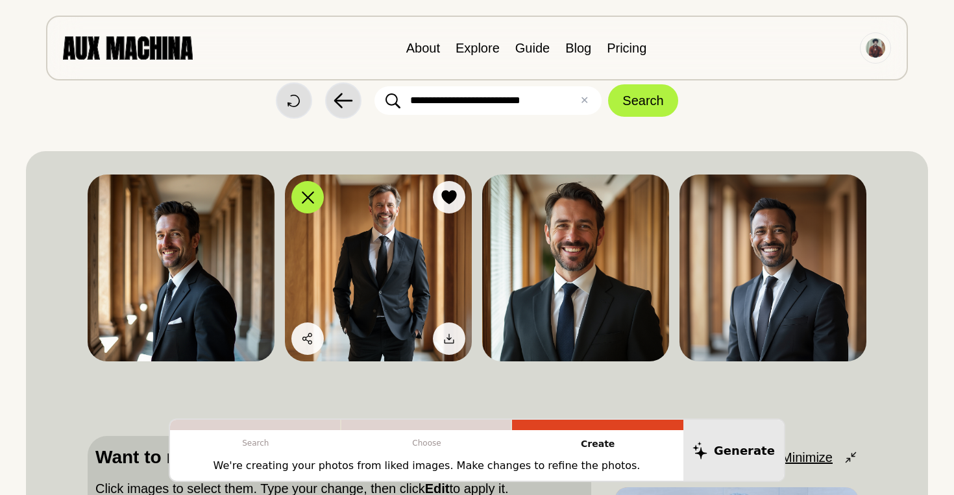
drag, startPoint x: 311, startPoint y: 197, endPoint x: 432, endPoint y: 356, distance: 200.5
click at [431, 356] on div "Dislike Like Share Download" at bounding box center [378, 268] width 187 height 187
click at [586, 97] on button "✕ Clear" at bounding box center [584, 101] width 8 height 16
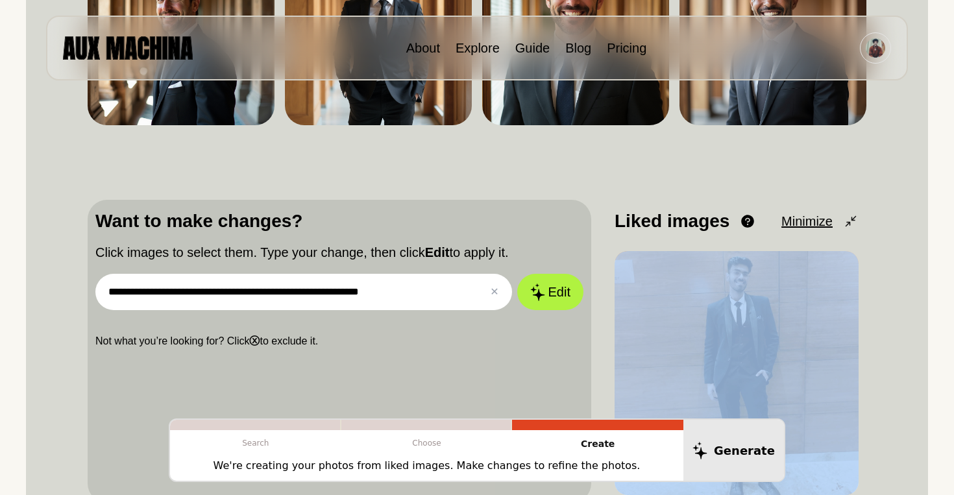
scroll to position [207, 0]
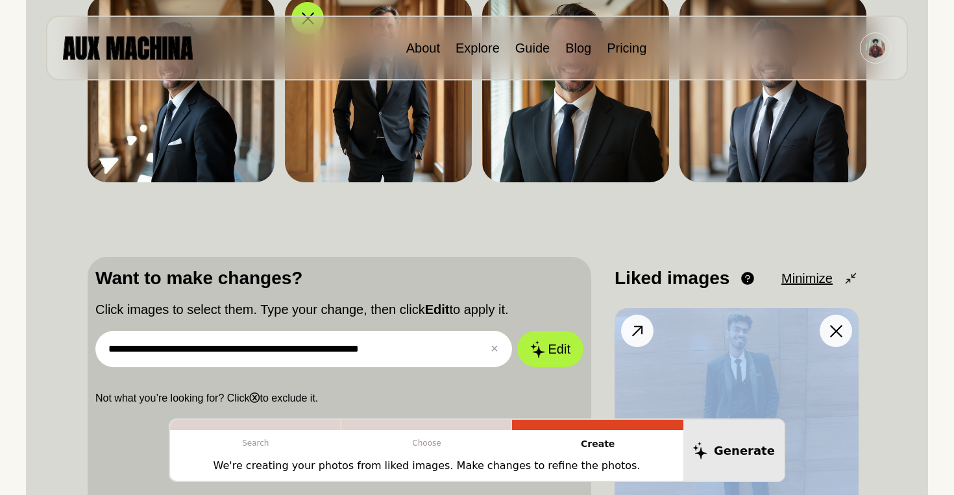
click at [727, 358] on img at bounding box center [736, 430] width 244 height 244
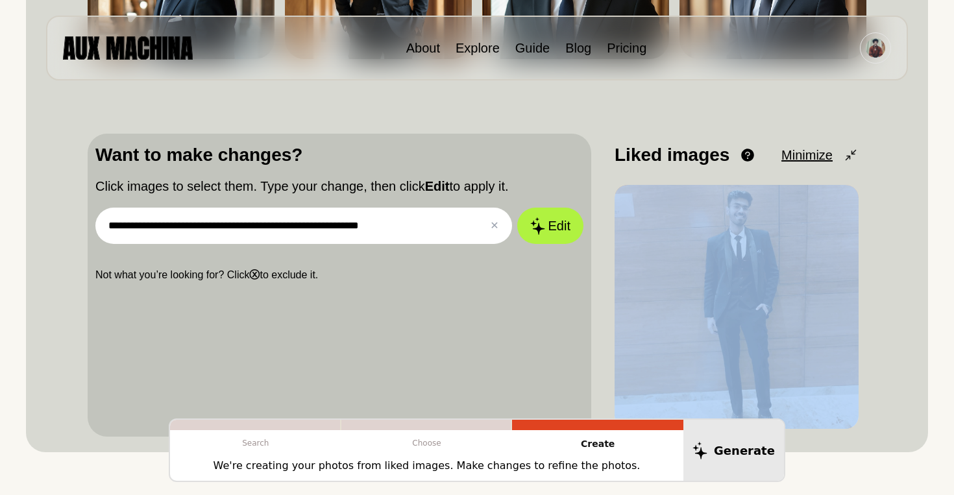
scroll to position [372, 0]
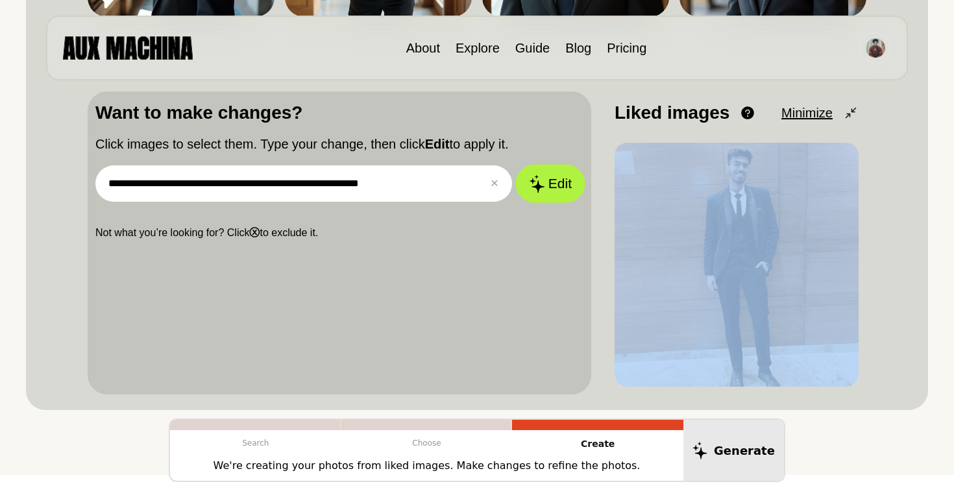
click at [557, 189] on button "Edit" at bounding box center [550, 184] width 70 height 38
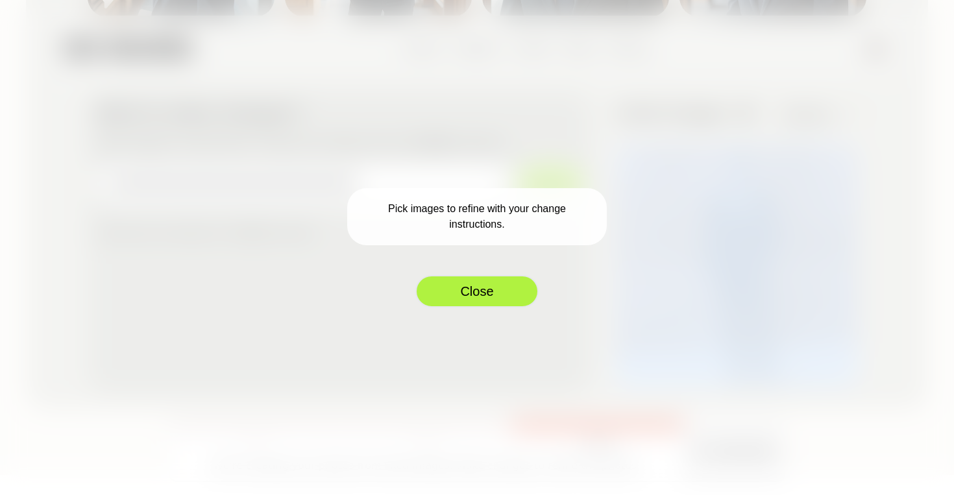
click at [487, 294] on button "Close" at bounding box center [476, 291] width 123 height 32
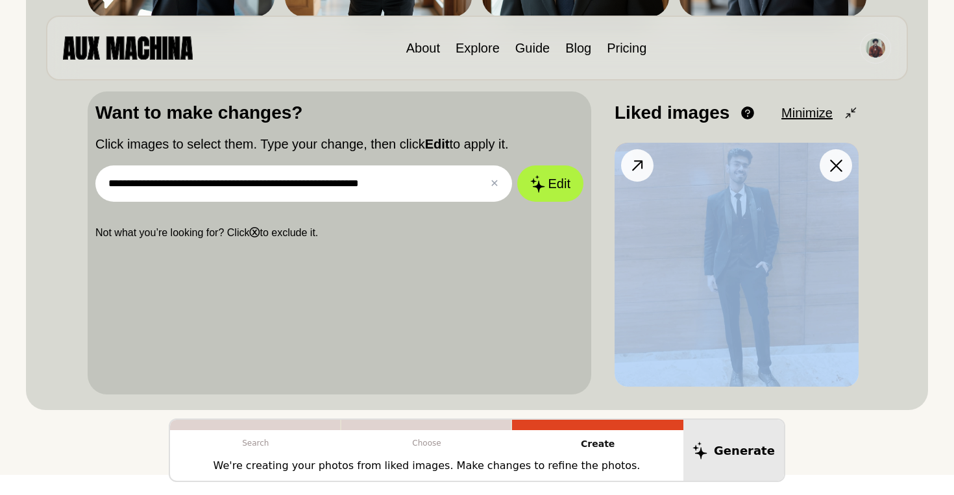
click at [798, 264] on img at bounding box center [736, 265] width 244 height 244
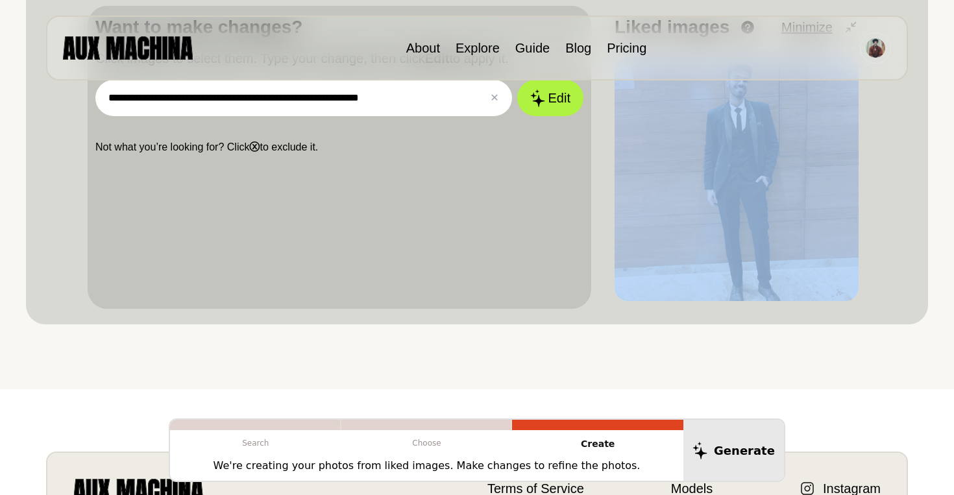
scroll to position [442, 0]
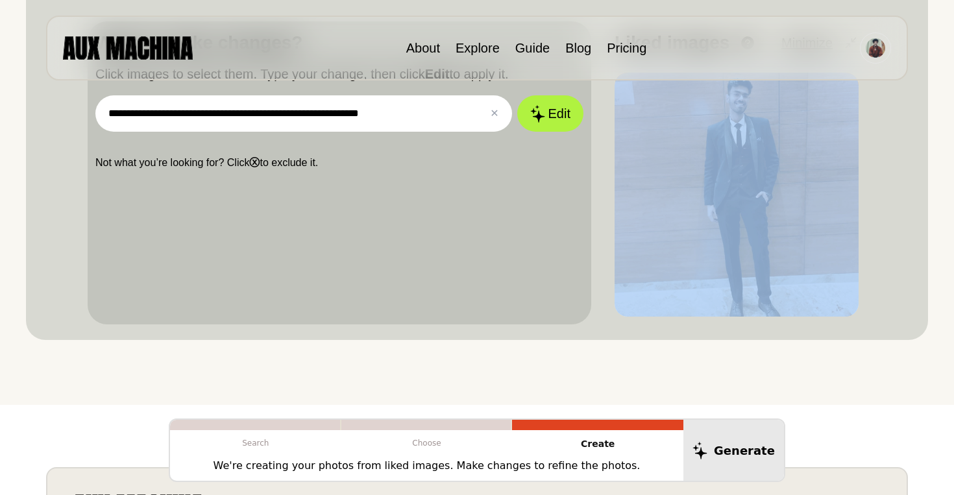
click at [754, 151] on img at bounding box center [736, 195] width 244 height 244
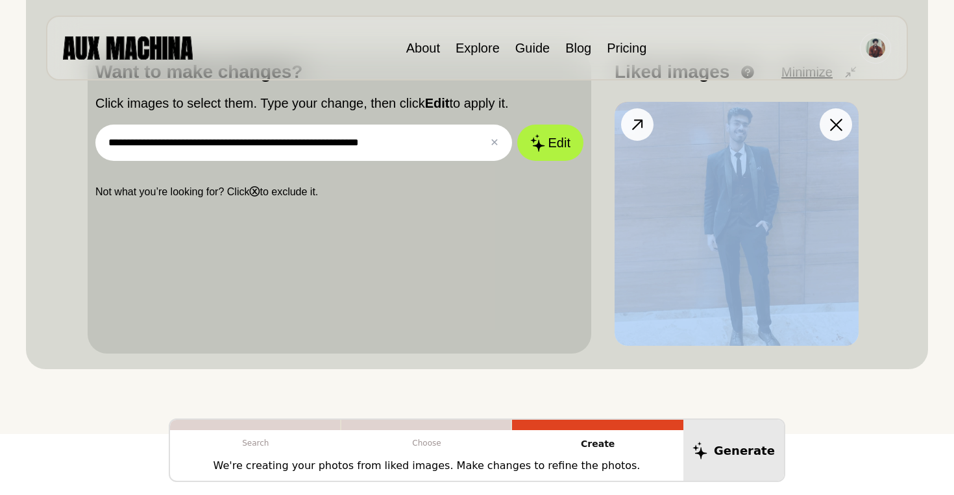
click at [635, 123] on icon at bounding box center [637, 124] width 19 height 19
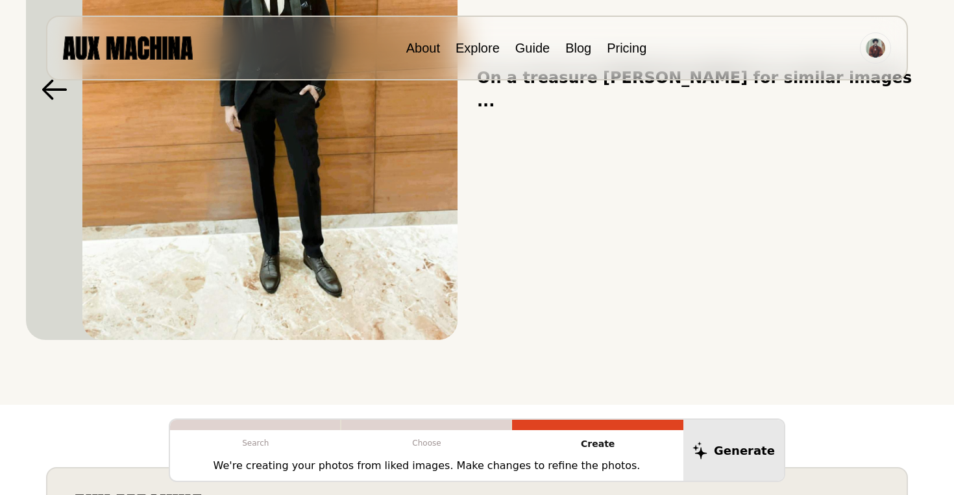
scroll to position [284, 0]
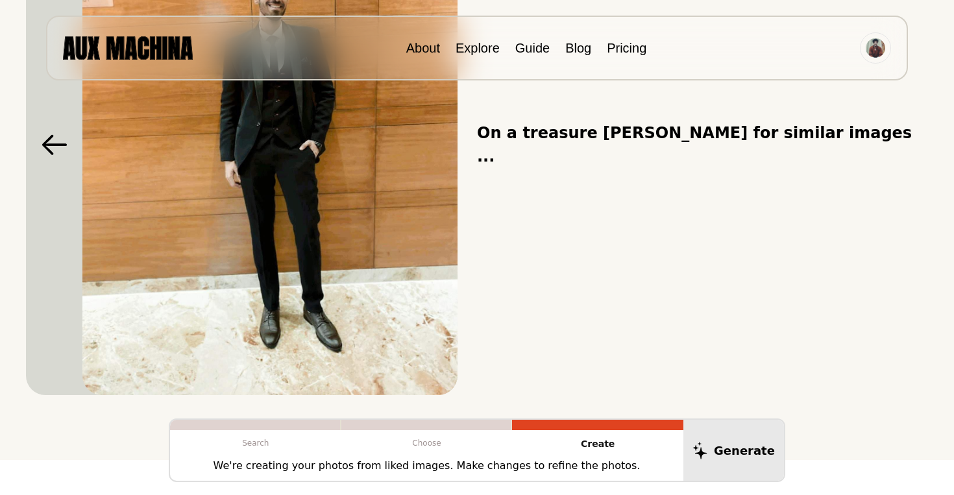
click at [371, 240] on img at bounding box center [269, 145] width 375 height 500
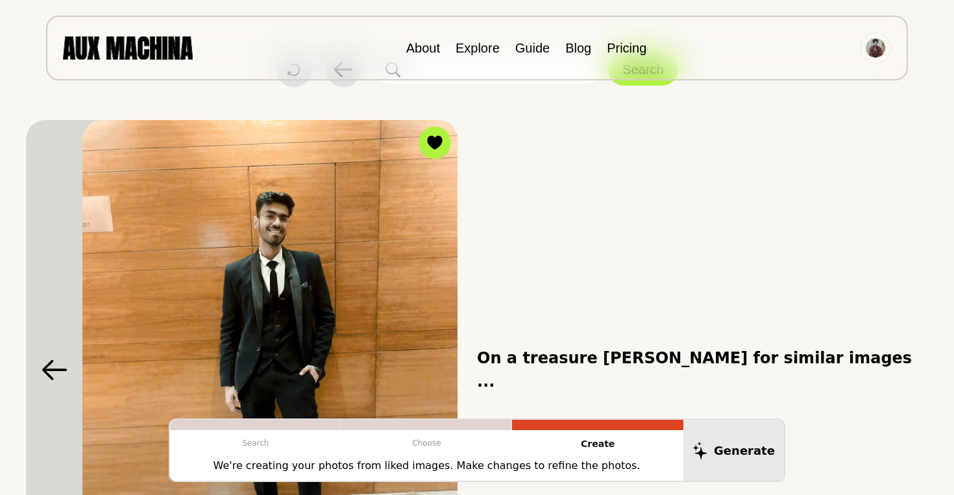
scroll to position [61, 0]
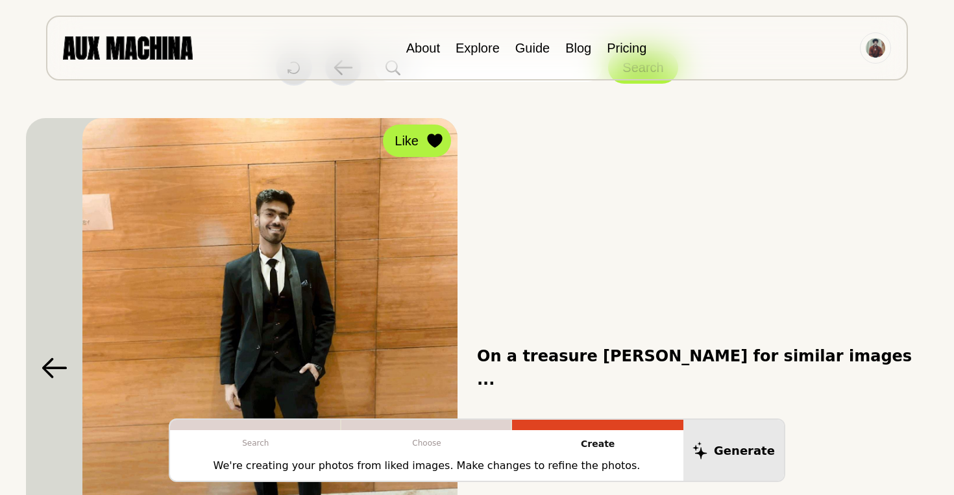
click at [429, 150] on div at bounding box center [434, 140] width 19 height 19
click at [440, 131] on div at bounding box center [434, 140] width 19 height 19
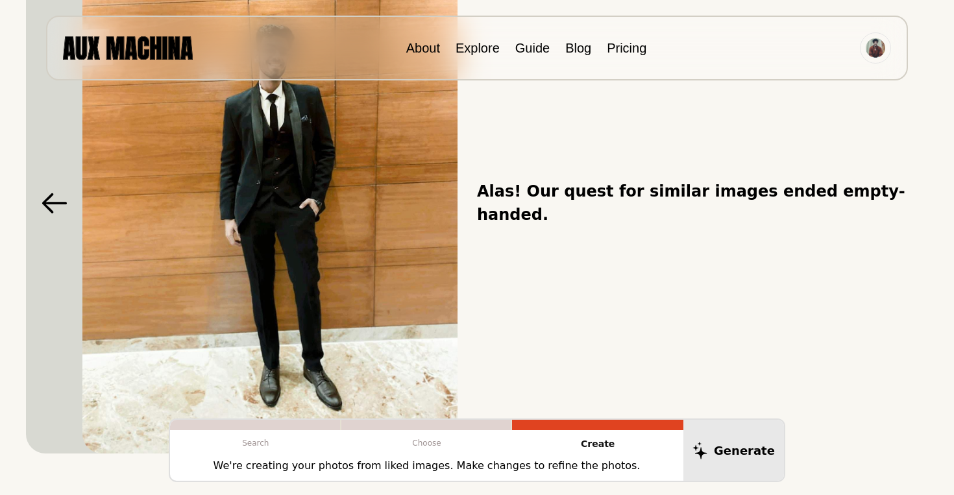
scroll to position [424, 0]
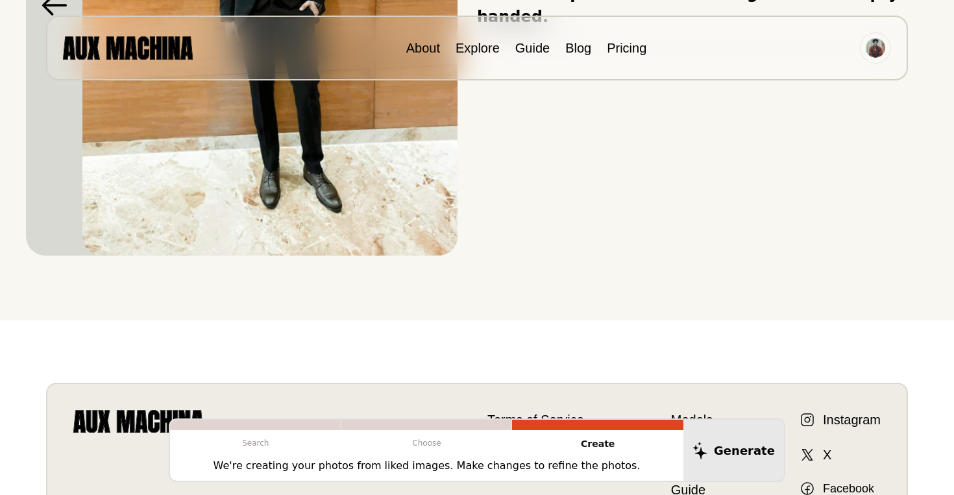
click at [604, 439] on p "Create" at bounding box center [597, 444] width 171 height 28
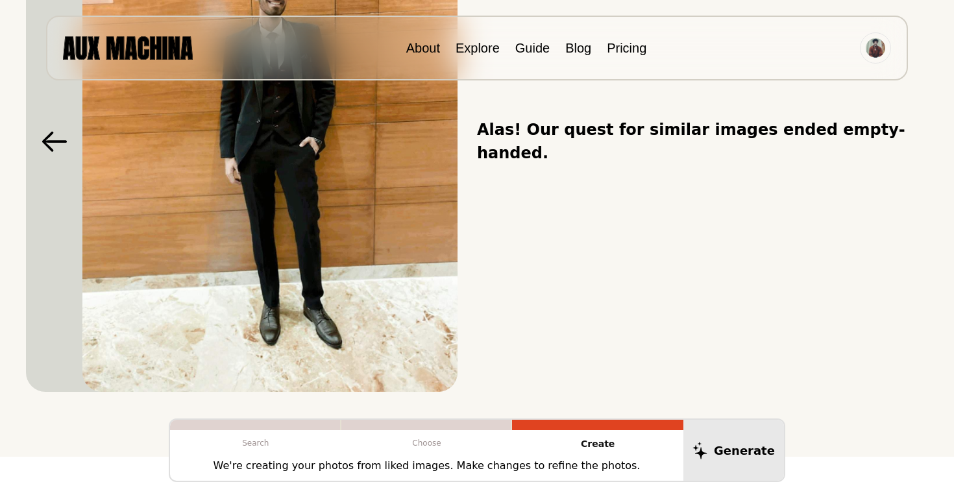
scroll to position [287, 0]
click at [60, 142] on icon at bounding box center [54, 142] width 25 height 20
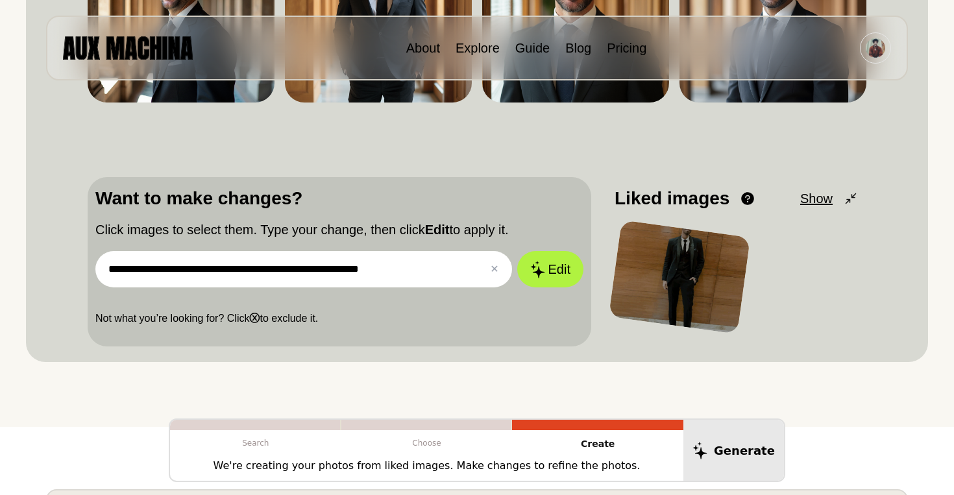
click at [664, 260] on div at bounding box center [680, 277] width 142 height 114
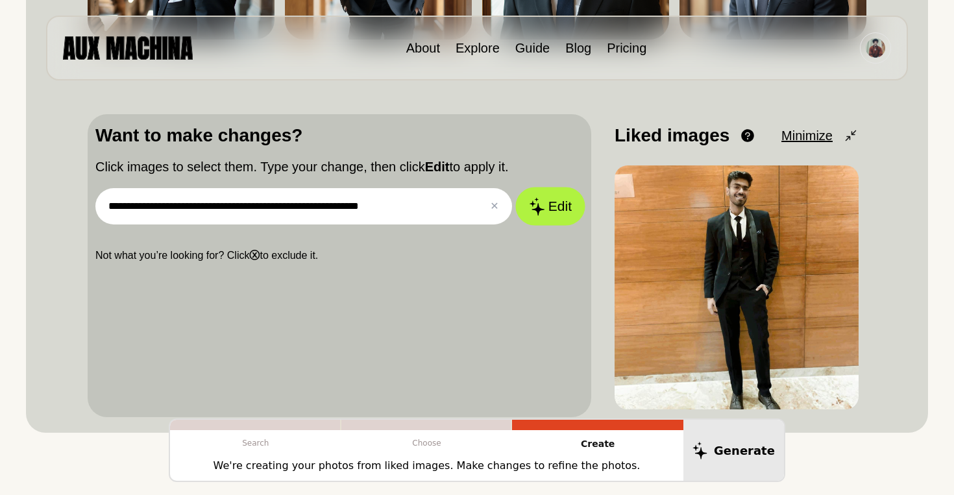
scroll to position [351, 0]
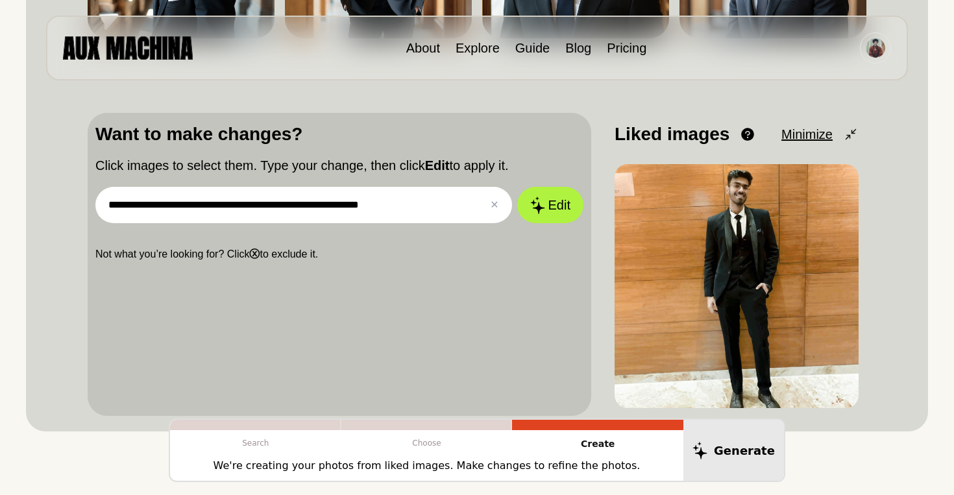
click at [418, 204] on input "**********" at bounding box center [303, 205] width 417 height 36
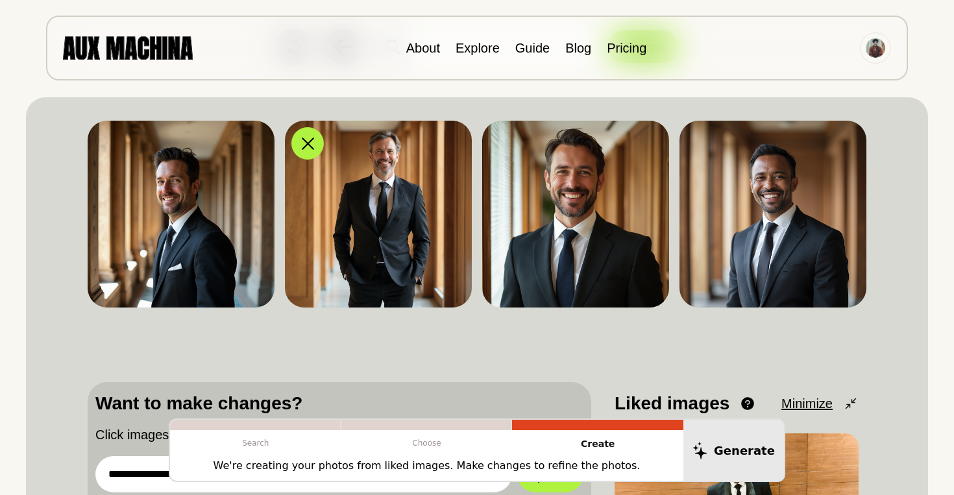
scroll to position [80, 0]
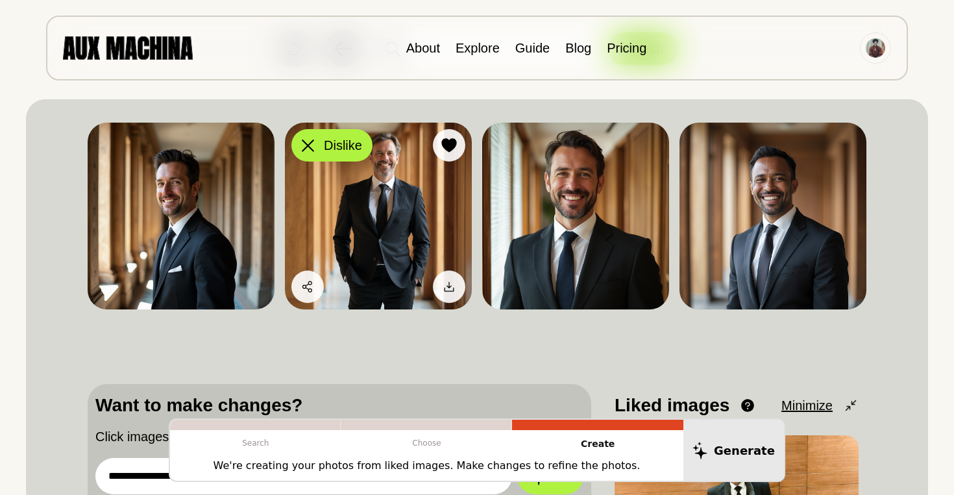
click at [311, 148] on icon at bounding box center [308, 145] width 12 height 12
click at [305, 134] on button "Dislike" at bounding box center [331, 145] width 81 height 32
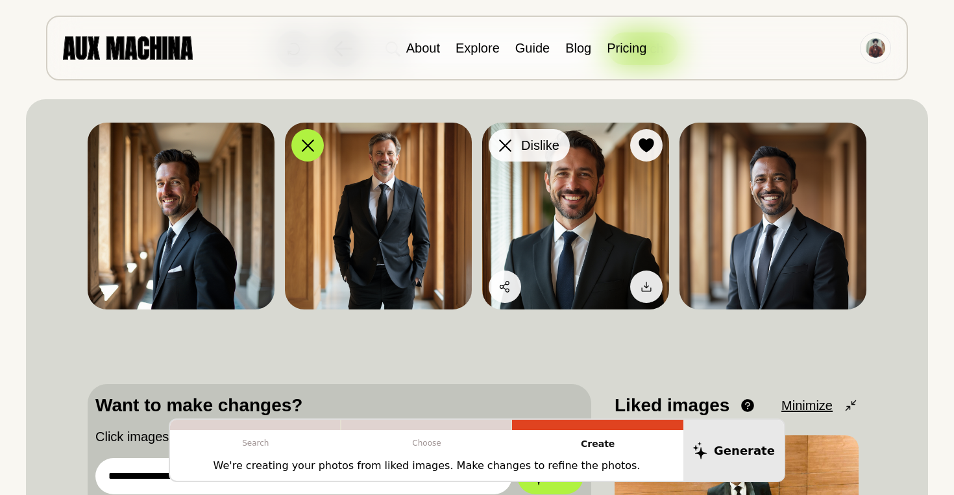
click at [511, 151] on div at bounding box center [504, 145] width 19 height 19
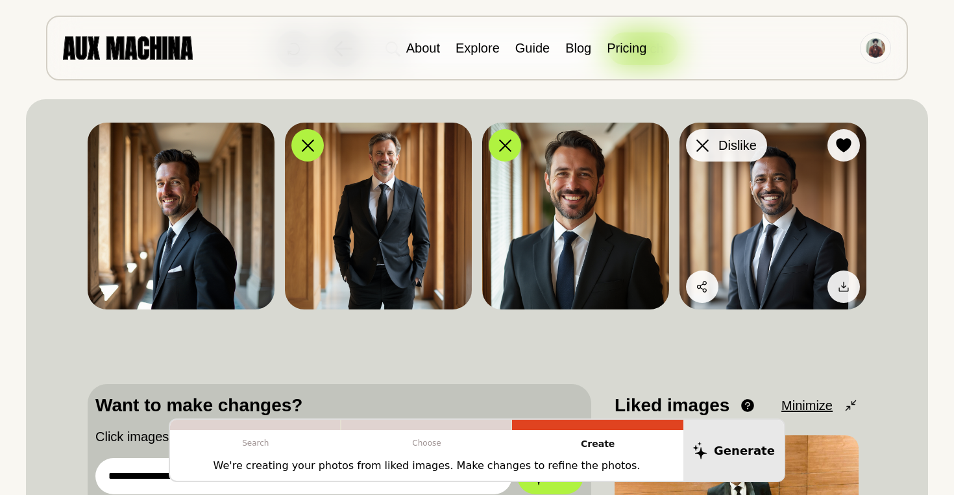
click at [702, 154] on div at bounding box center [701, 145] width 19 height 19
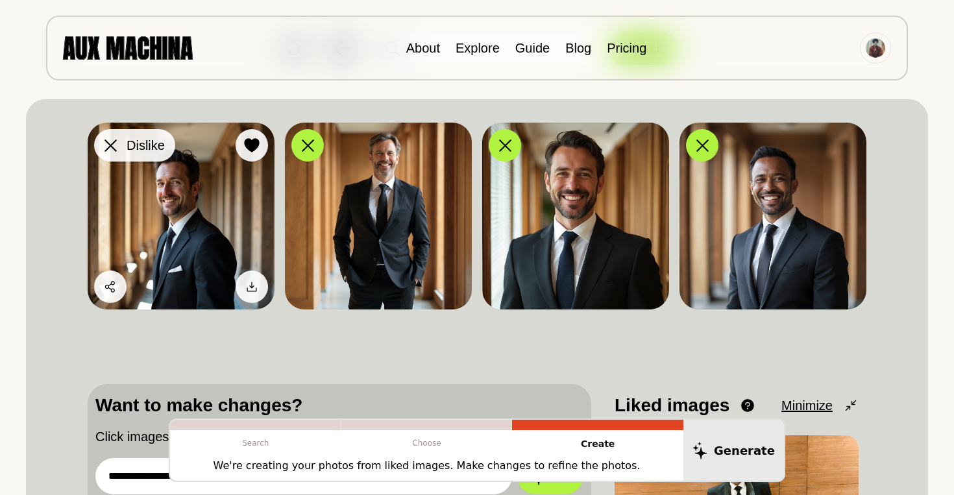
click at [111, 133] on button "Dislike" at bounding box center [134, 145] width 81 height 32
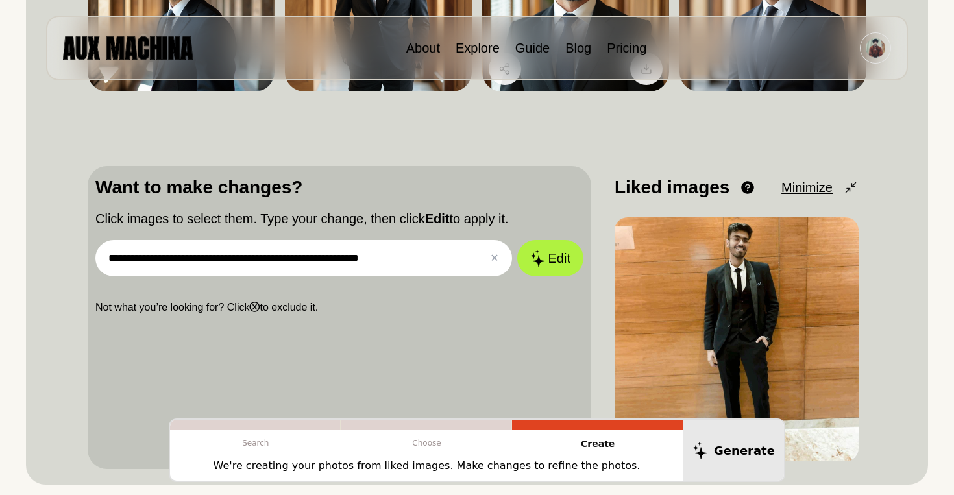
scroll to position [437, 0]
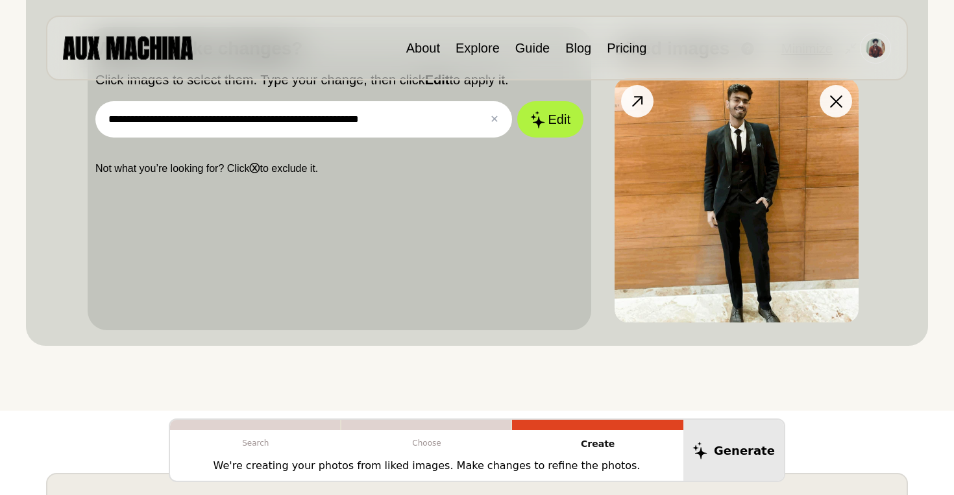
click at [761, 200] on img at bounding box center [736, 201] width 244 height 244
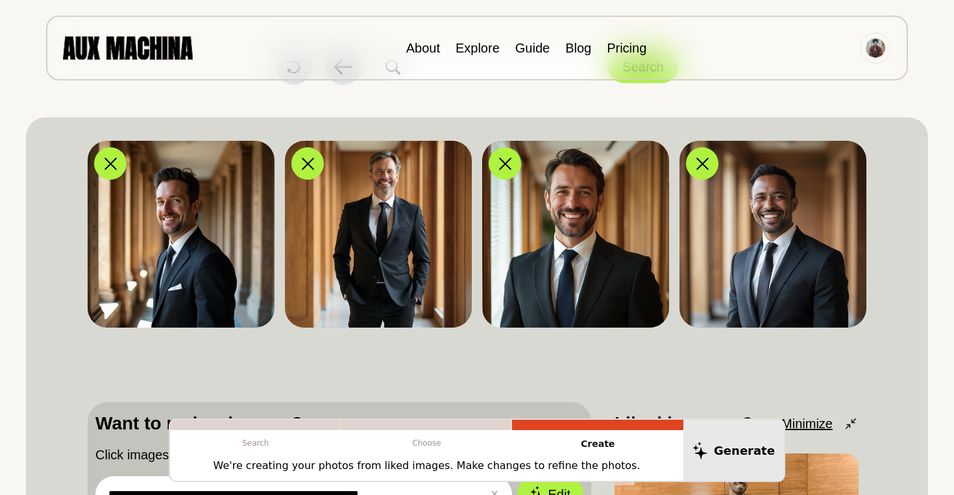
scroll to position [444, 0]
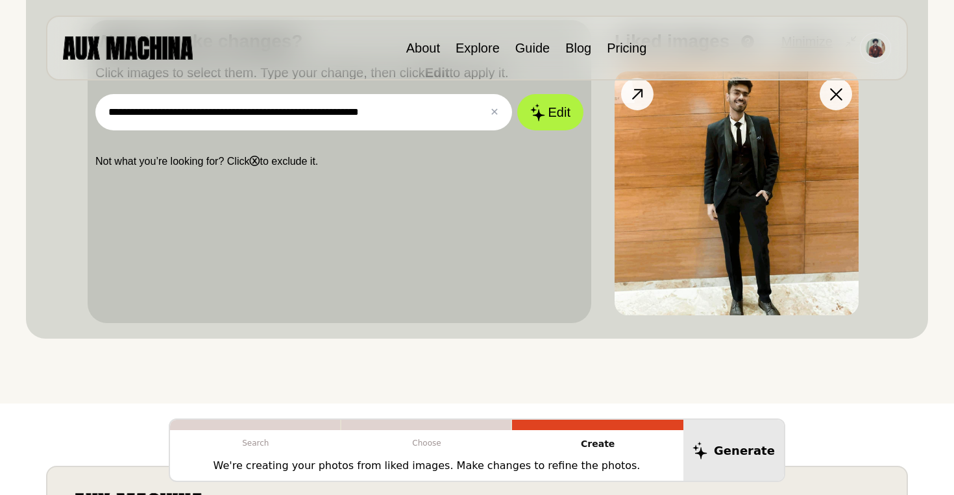
click at [712, 204] on img at bounding box center [736, 193] width 244 height 244
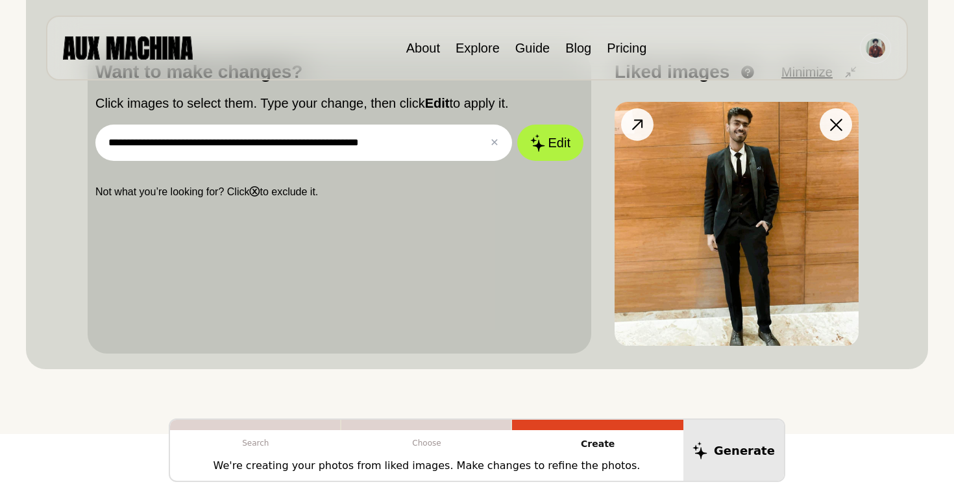
scroll to position [396, 0]
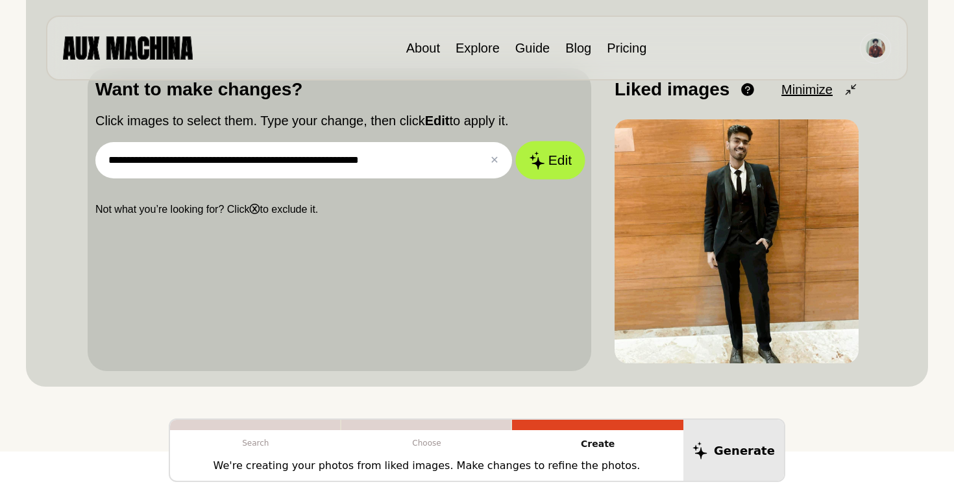
click at [549, 162] on button "Edit" at bounding box center [550, 160] width 70 height 38
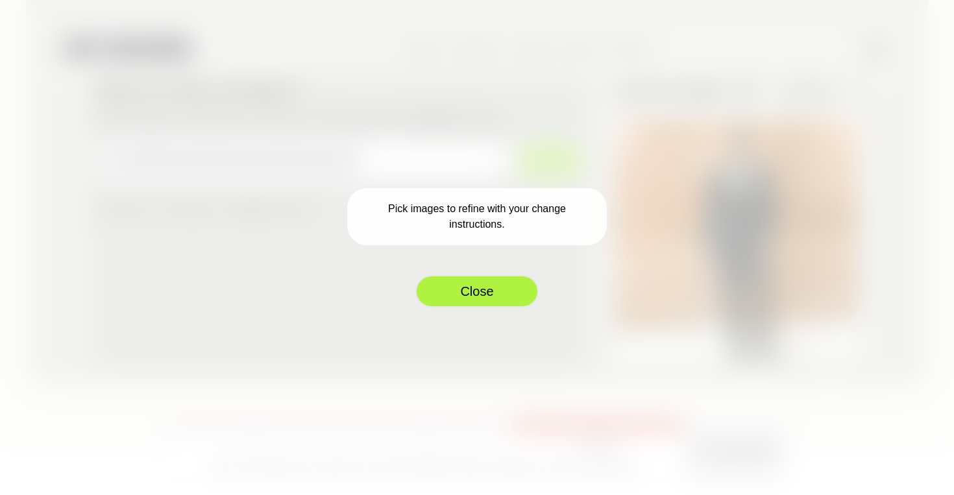
click at [494, 282] on button "Close" at bounding box center [476, 291] width 123 height 32
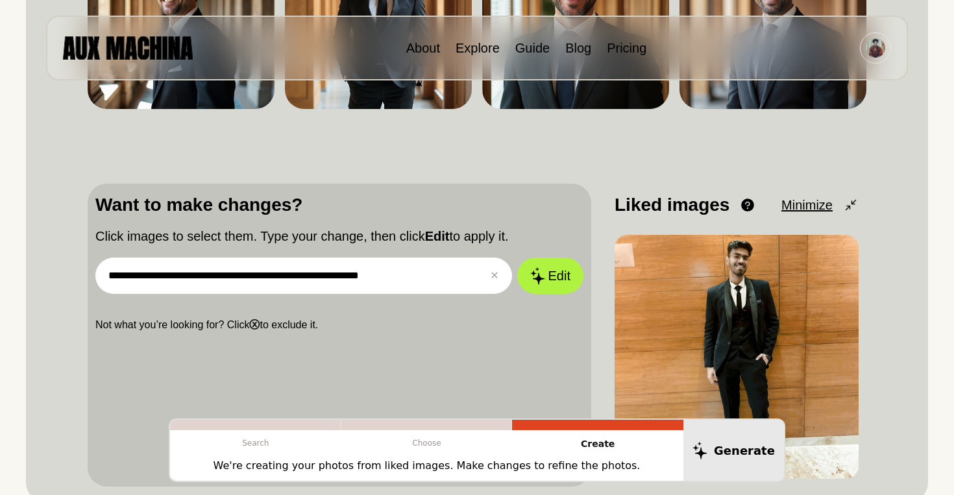
scroll to position [239, 0]
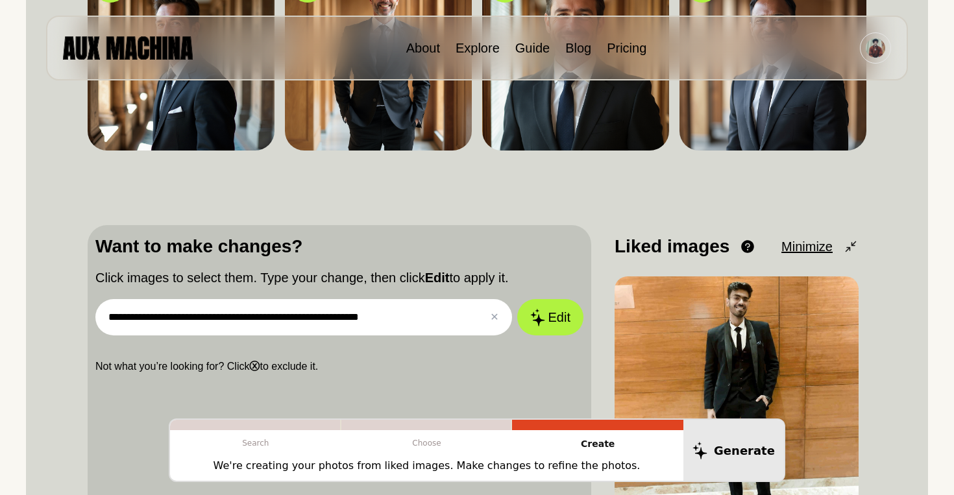
click at [854, 246] on icon at bounding box center [851, 247] width 16 height 16
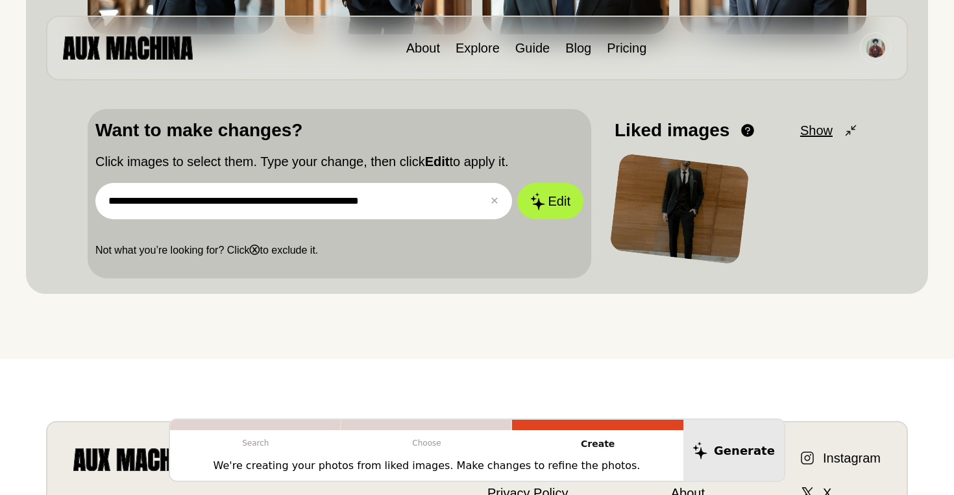
scroll to position [371, 0]
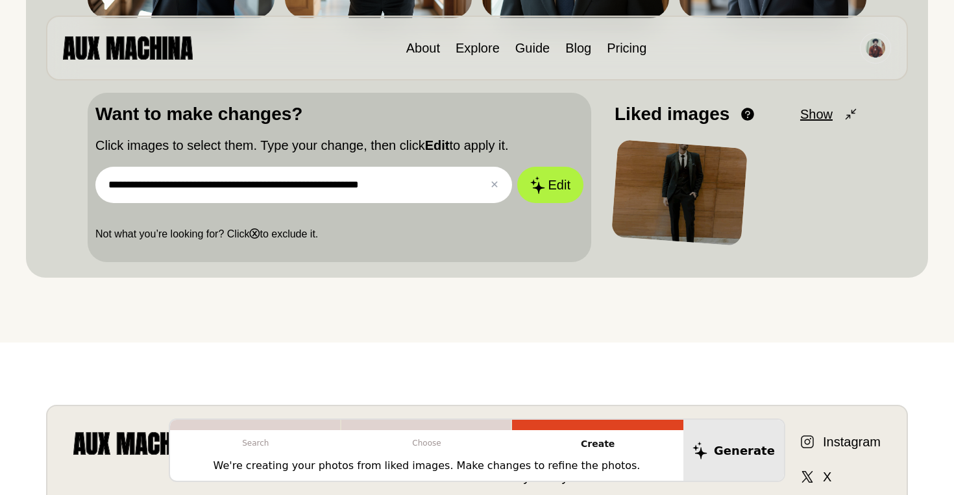
click at [448, 195] on input "**********" at bounding box center [303, 185] width 417 height 36
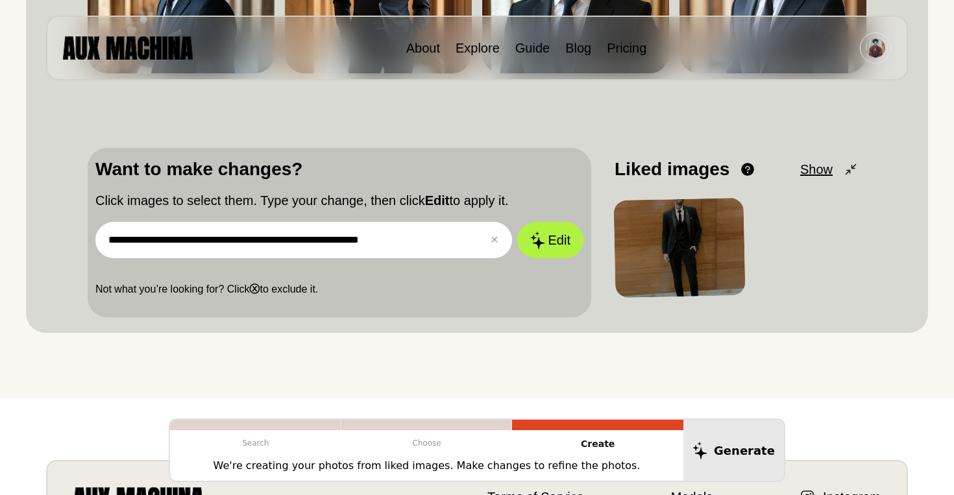
scroll to position [315, 0]
click at [644, 238] on div at bounding box center [679, 248] width 137 height 107
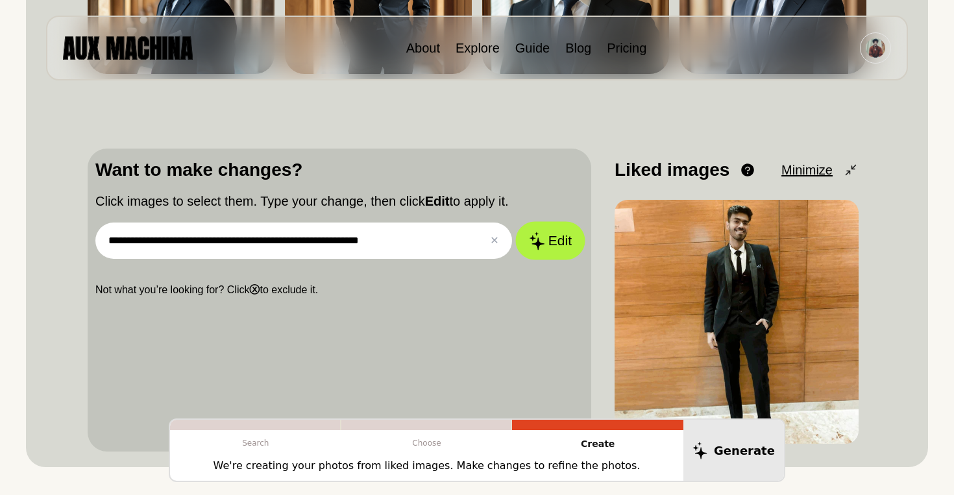
click at [551, 237] on button "Edit" at bounding box center [550, 241] width 70 height 38
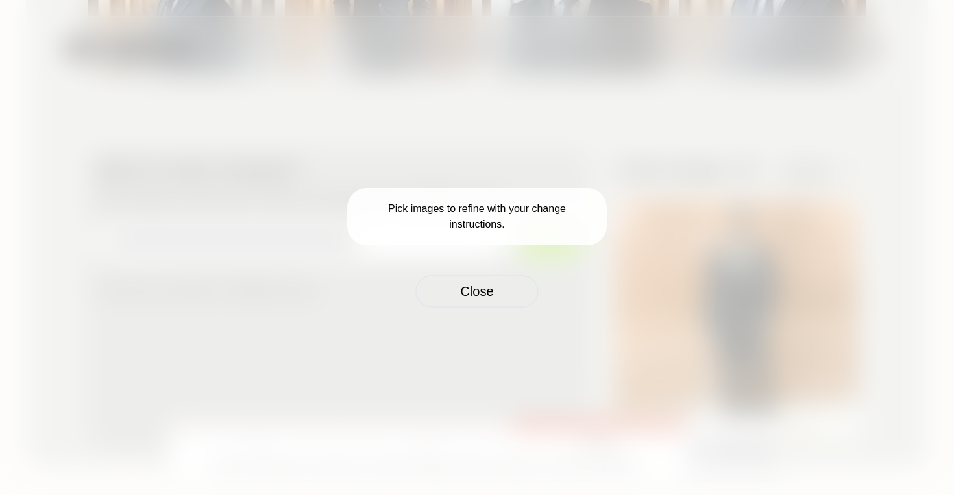
click at [485, 224] on p "Pick images to refine with your change instructions." at bounding box center [477, 216] width 260 height 57
click at [491, 285] on button "Close" at bounding box center [476, 291] width 123 height 32
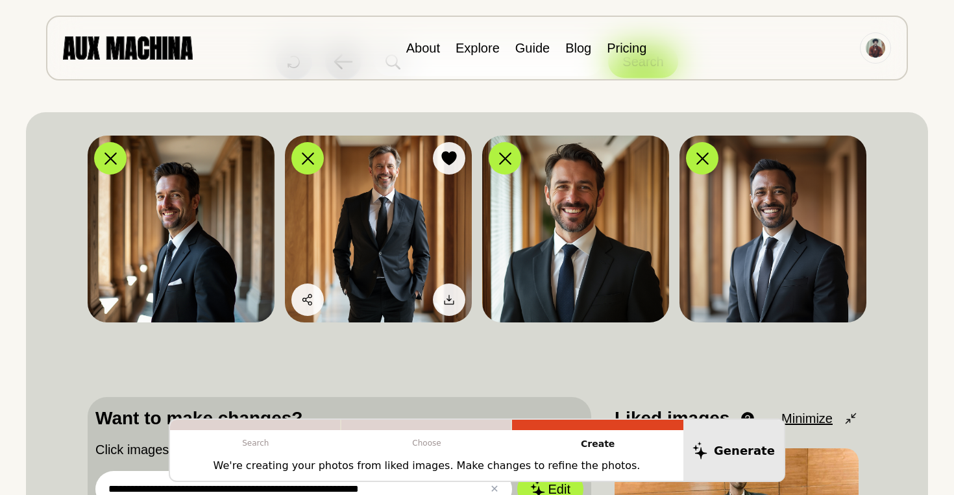
scroll to position [0, 0]
